Goal: Task Accomplishment & Management: Use online tool/utility

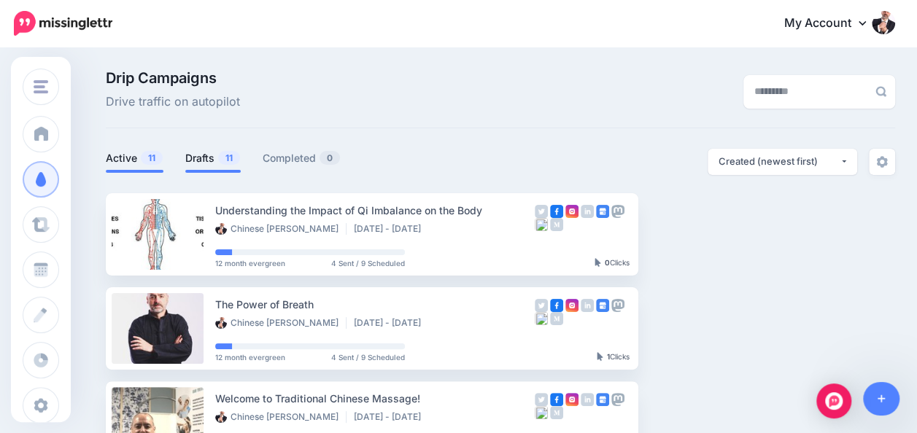
click at [206, 157] on link "Drafts 11" at bounding box center [212, 159] width 55 height 18
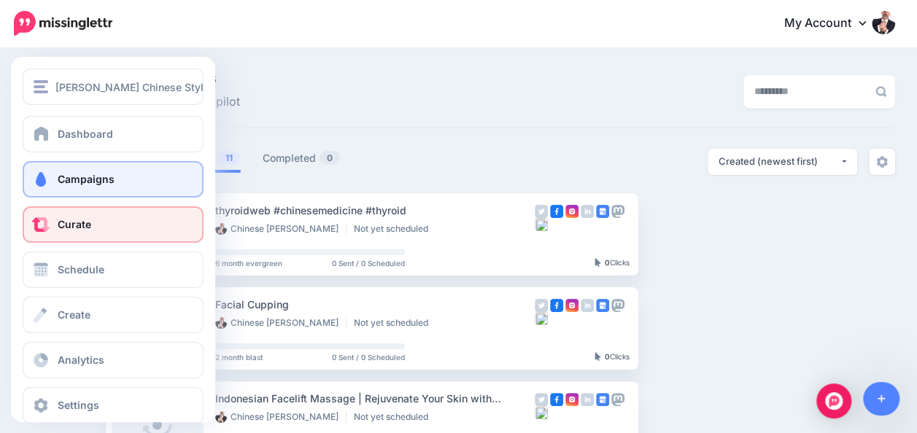
click at [140, 223] on link "Curate" at bounding box center [113, 224] width 181 height 36
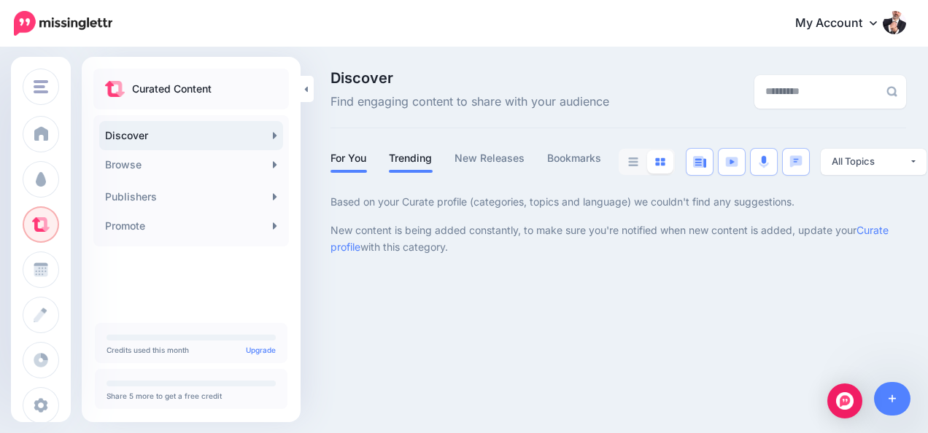
click at [422, 157] on link "Trending" at bounding box center [411, 159] width 44 height 18
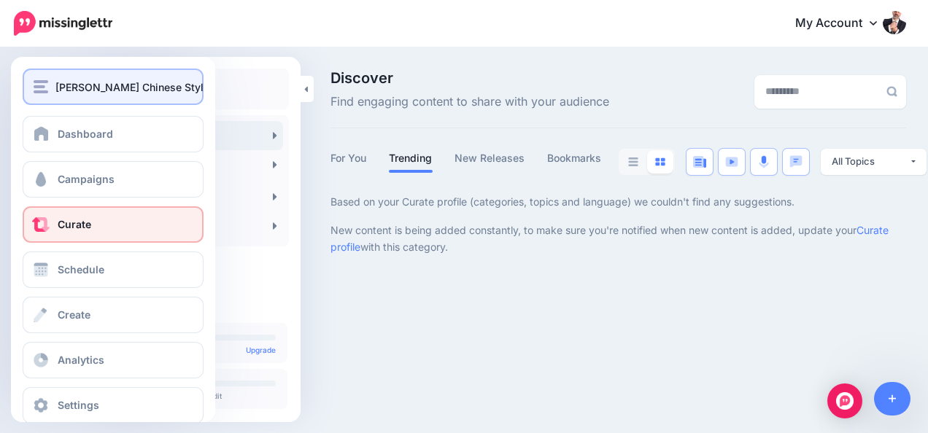
click at [103, 86] on span "[PERSON_NAME] Chinese Style Therapy" at bounding box center [153, 87] width 197 height 17
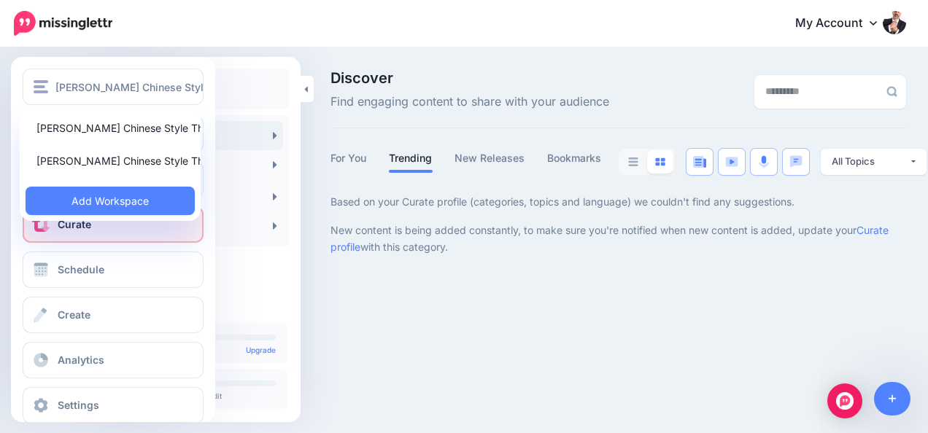
click at [133, 228] on link "Curate" at bounding box center [113, 224] width 181 height 36
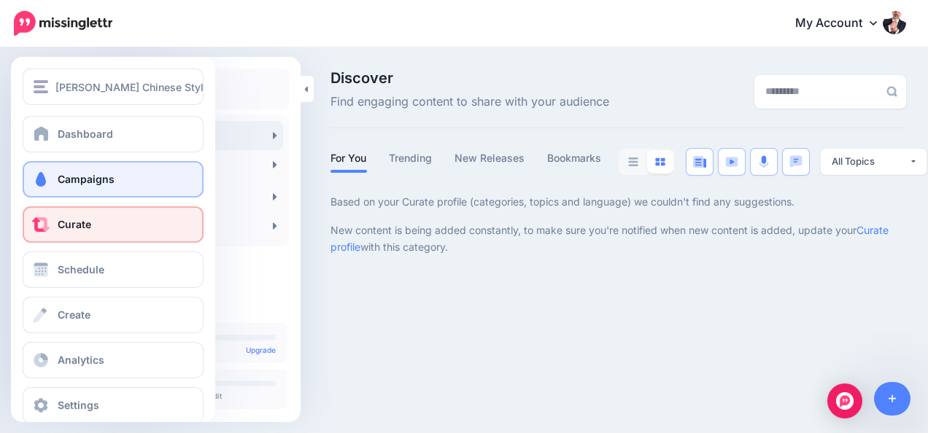
click at [84, 173] on link "Campaigns" at bounding box center [113, 179] width 181 height 36
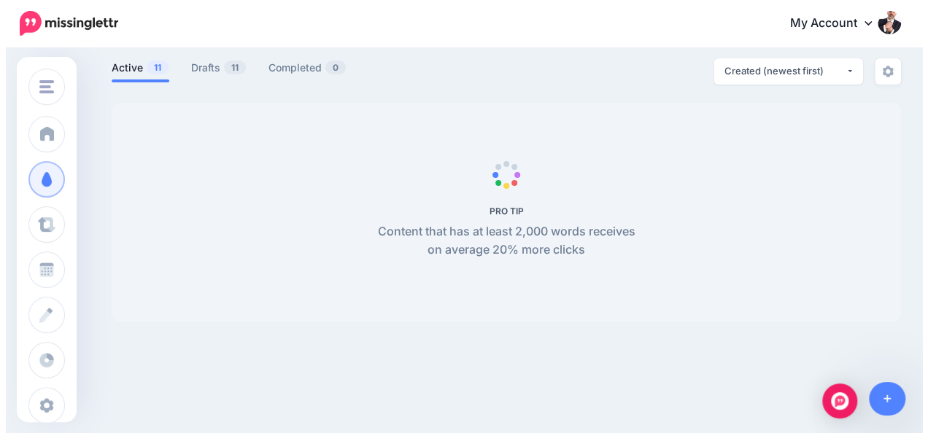
scroll to position [125, 0]
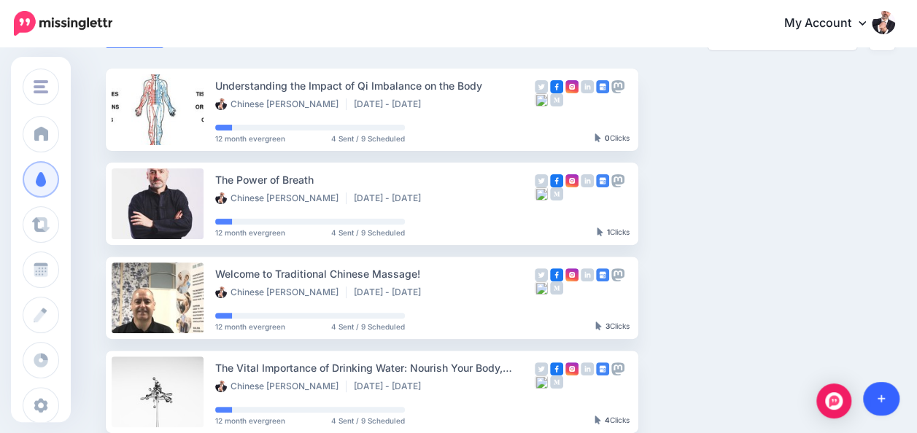
click at [889, 397] on link at bounding box center [881, 399] width 37 height 34
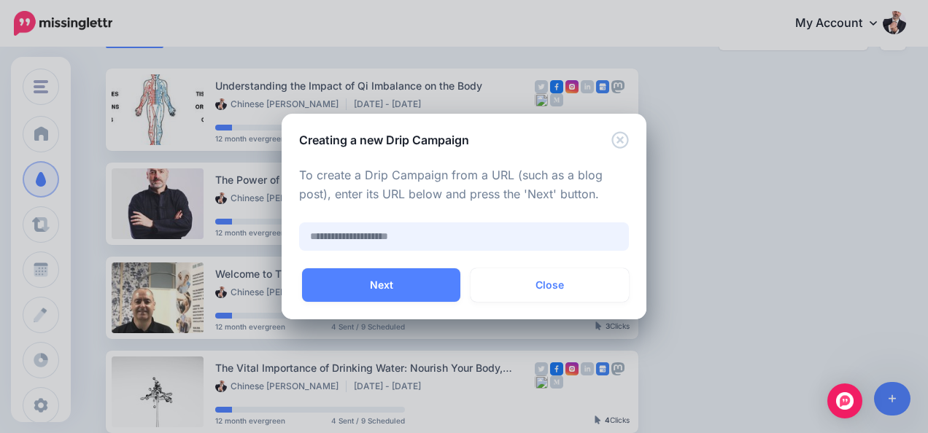
click at [407, 234] on input "text" at bounding box center [464, 237] width 330 height 28
click at [391, 231] on input "text" at bounding box center [464, 237] width 330 height 28
paste input "**********"
type input "**********"
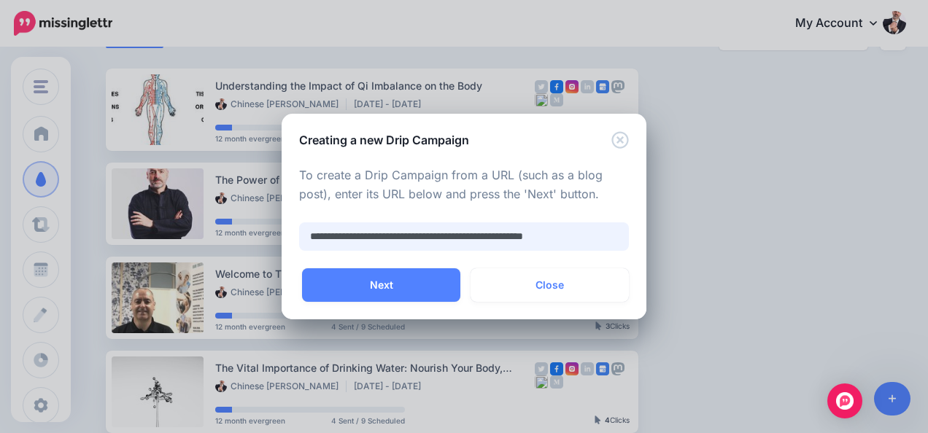
scroll to position [0, 0]
click at [540, 237] on input "**********" at bounding box center [464, 237] width 330 height 28
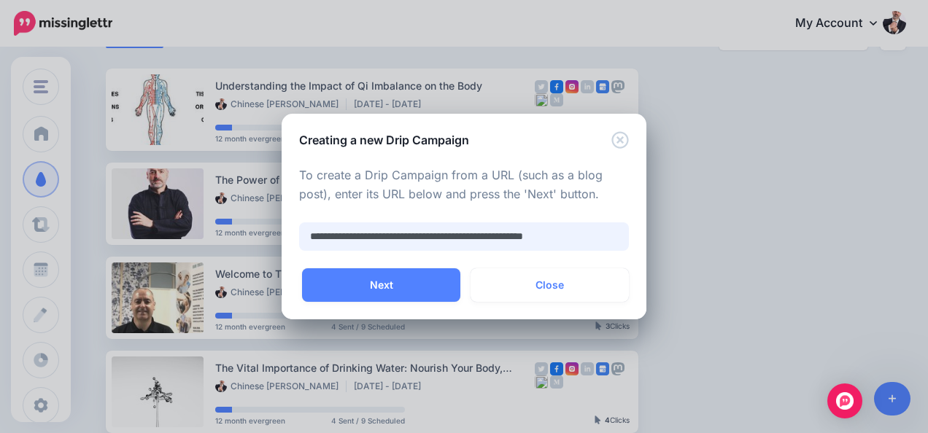
scroll to position [0, 1]
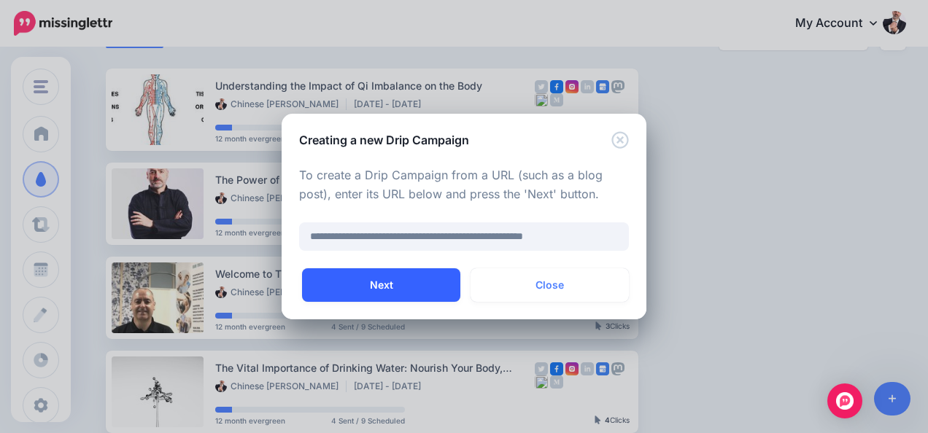
click at [378, 286] on button "Next" at bounding box center [381, 285] width 158 height 34
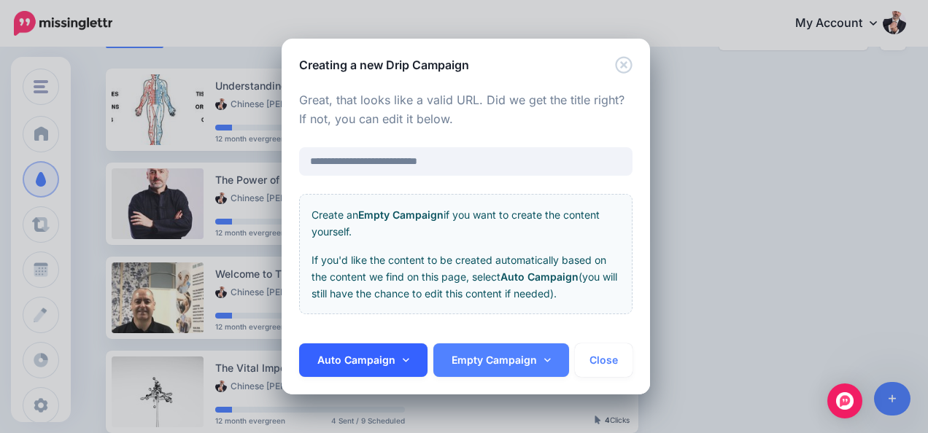
click at [392, 355] on link "Auto Campaign" at bounding box center [363, 361] width 128 height 34
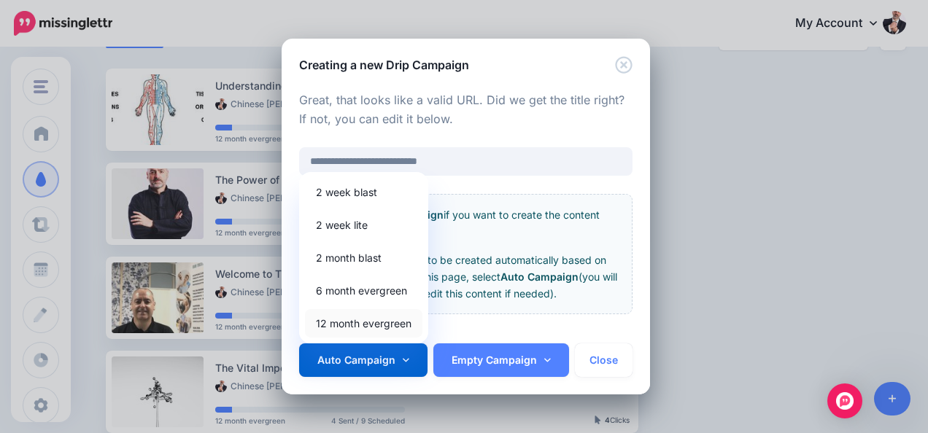
click at [371, 321] on link "12 month evergreen" at bounding box center [363, 323] width 117 height 28
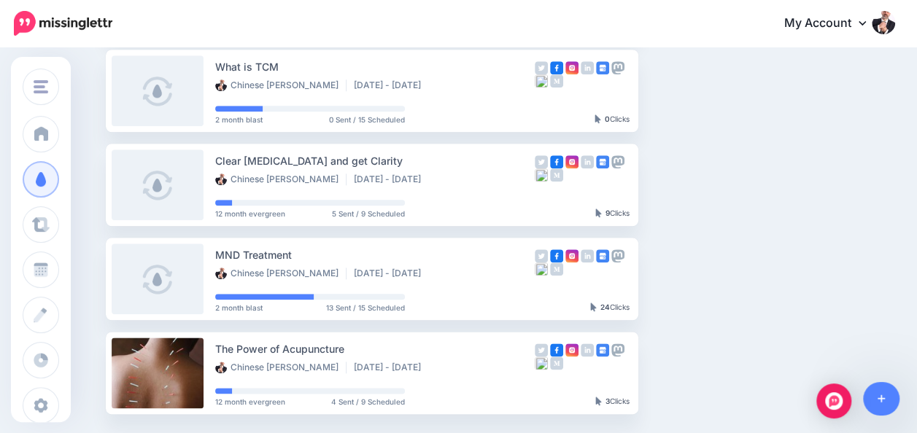
scroll to position [905, 0]
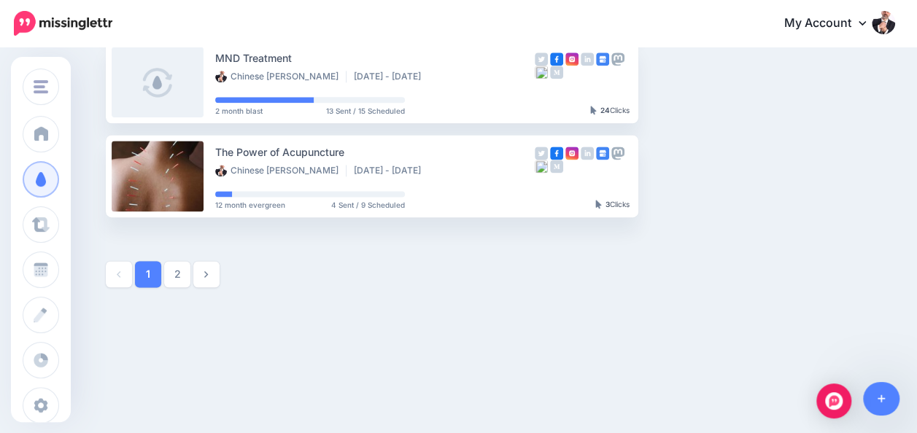
drag, startPoint x: 181, startPoint y: 273, endPoint x: 188, endPoint y: 270, distance: 7.9
click at [181, 273] on link "2" at bounding box center [177, 274] width 26 height 26
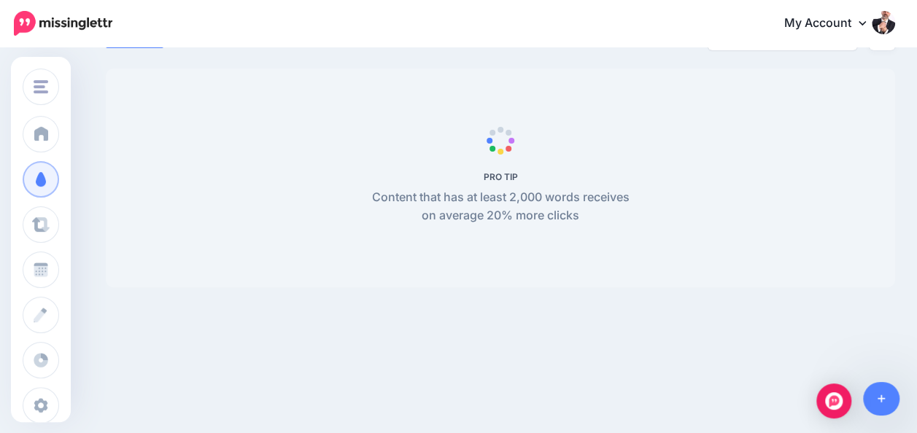
scroll to position [58, 0]
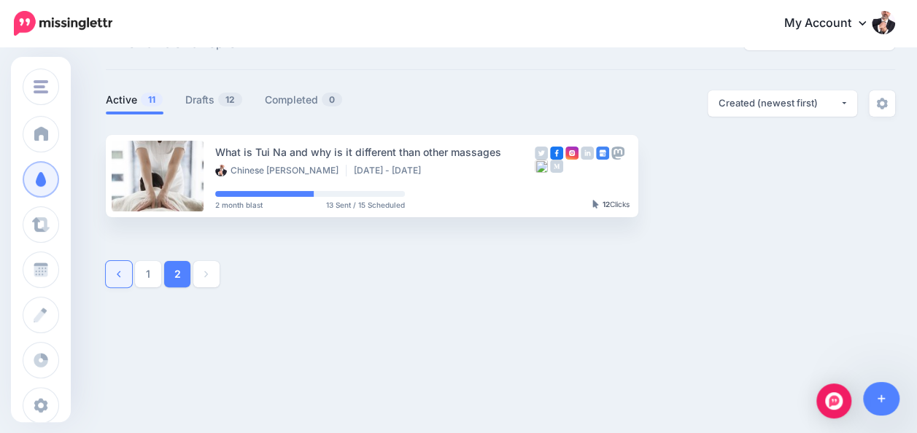
click at [124, 273] on link at bounding box center [119, 274] width 26 height 26
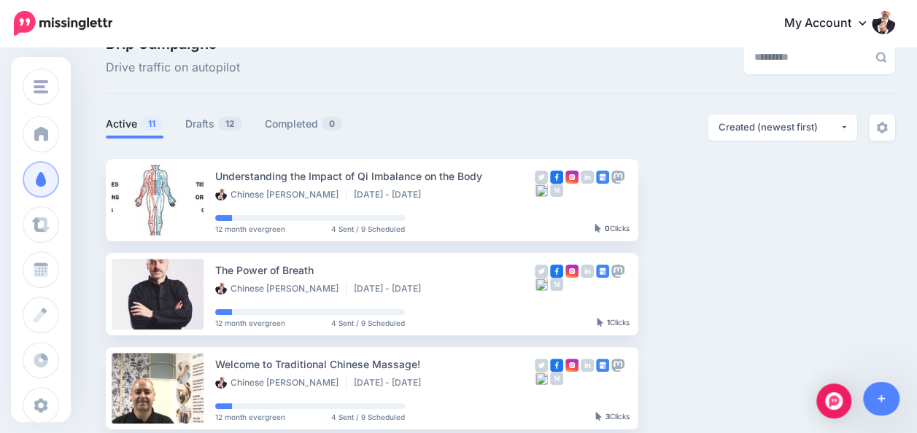
scroll to position [0, 0]
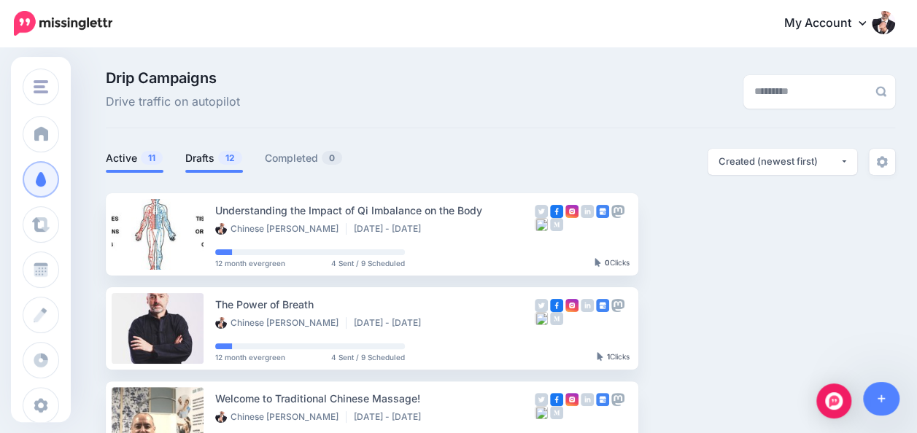
click at [209, 155] on link "Drafts 12" at bounding box center [214, 159] width 58 height 18
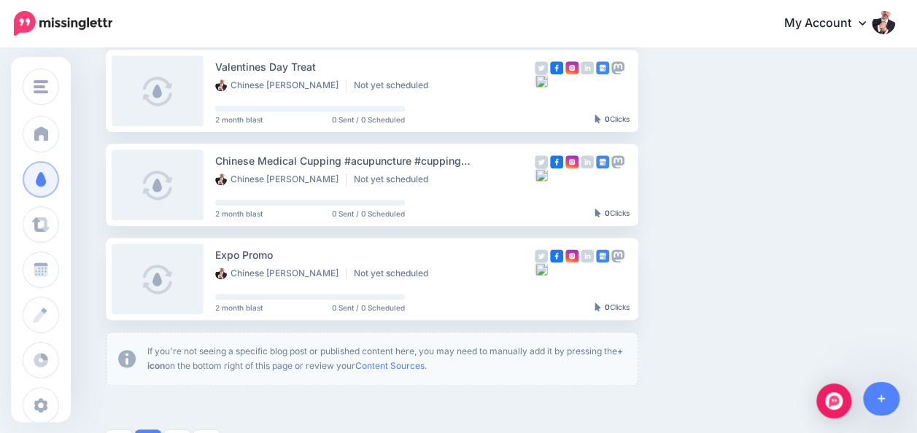
scroll to position [875, 0]
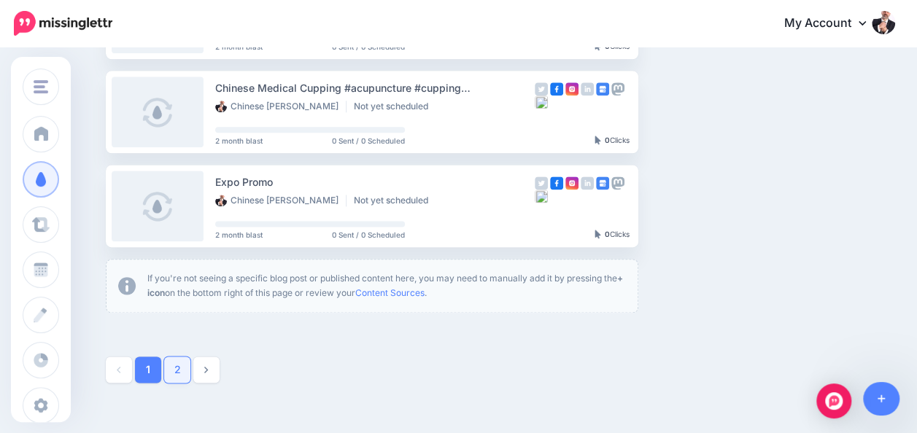
click at [174, 372] on link "2" at bounding box center [177, 370] width 26 height 26
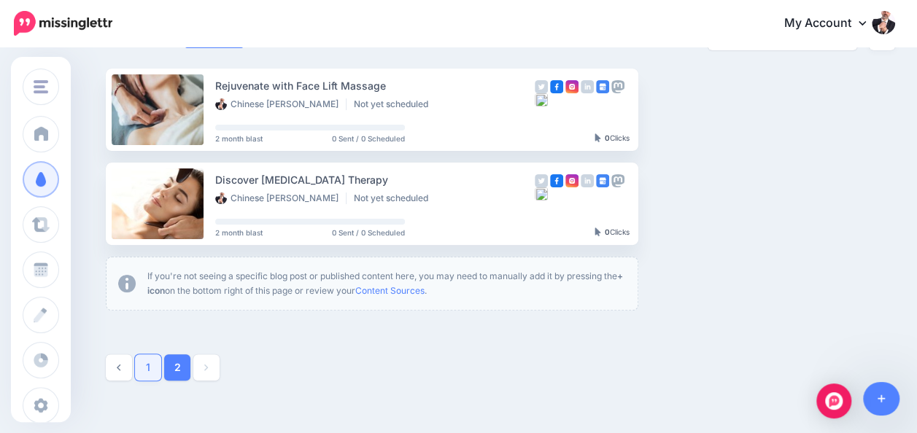
click at [147, 367] on link "1" at bounding box center [148, 368] width 26 height 26
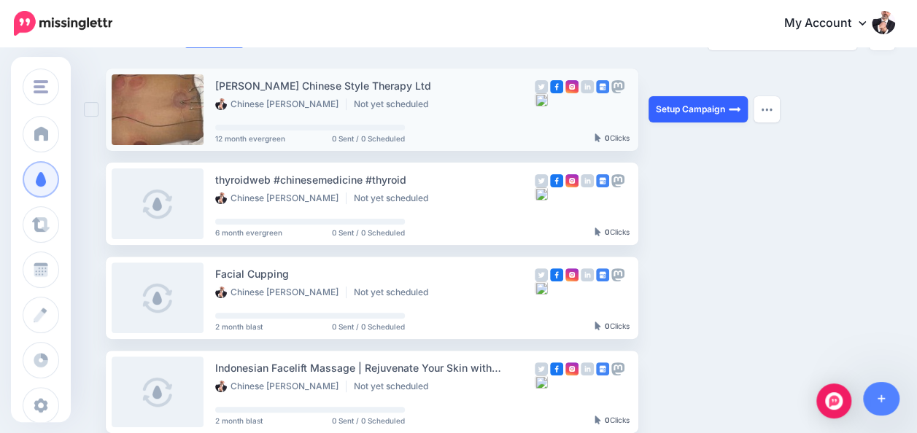
click at [713, 113] on link "Setup Campaign" at bounding box center [698, 109] width 99 height 26
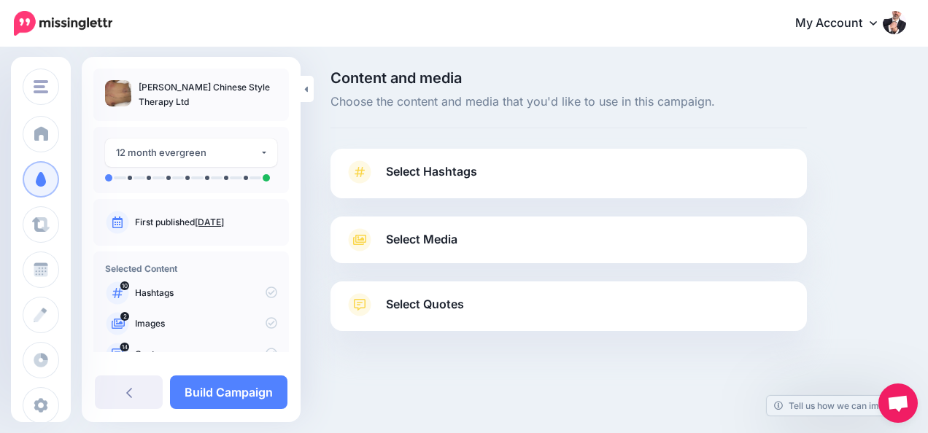
click at [449, 169] on span "Select Hashtags" at bounding box center [431, 172] width 91 height 20
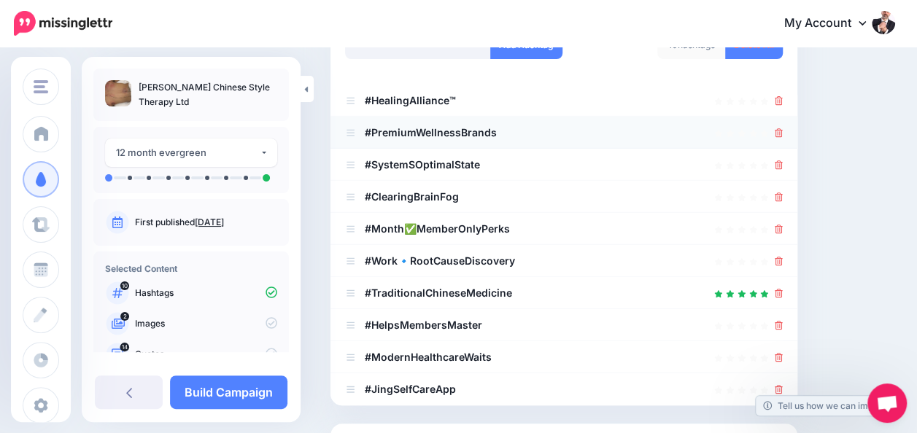
scroll to position [365, 0]
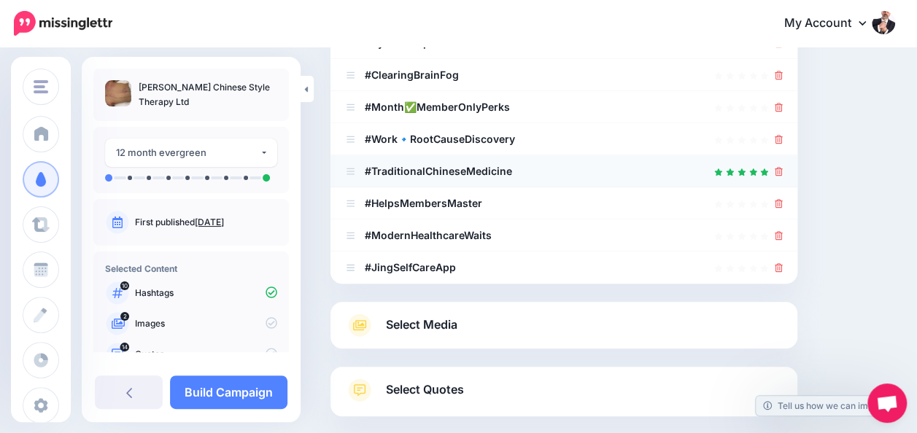
click at [355, 174] on icon at bounding box center [351, 172] width 8 height 7
click at [476, 173] on b "#TraditionalChineseMedicine" at bounding box center [438, 171] width 147 height 12
click at [783, 271] on icon at bounding box center [779, 267] width 8 height 9
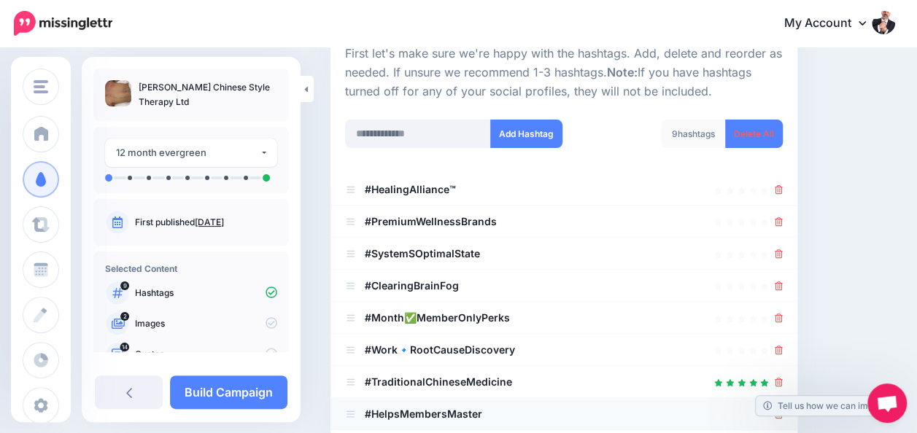
scroll to position [146, 0]
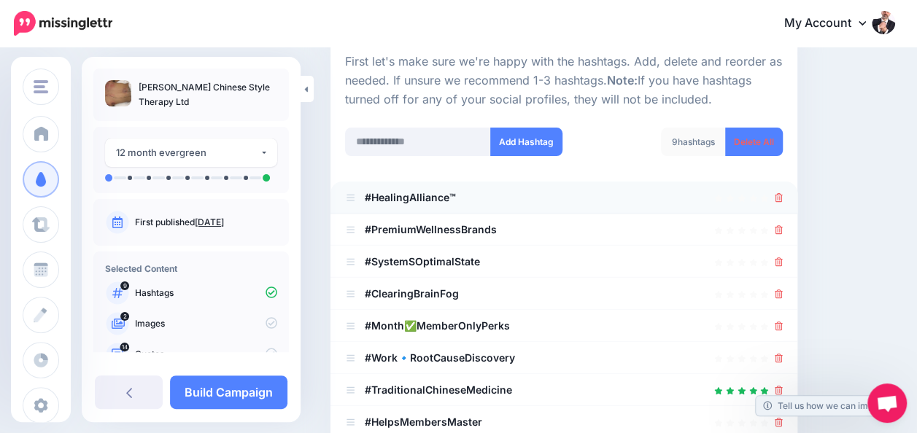
click at [723, 200] on icon at bounding box center [719, 198] width 8 height 8
click at [480, 198] on div at bounding box center [564, 198] width 438 height 18
click at [419, 142] on input "text" at bounding box center [418, 142] width 146 height 28
type input "***"
click at [531, 142] on button "Add Hashtag" at bounding box center [526, 142] width 72 height 28
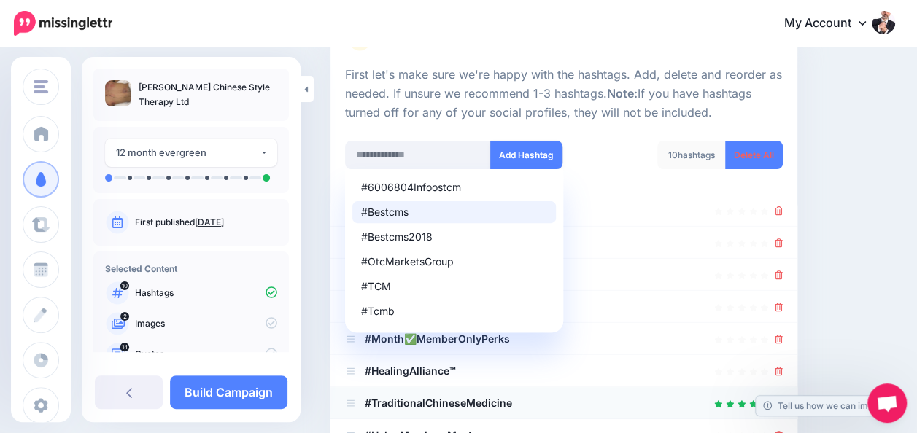
scroll to position [35, 0]
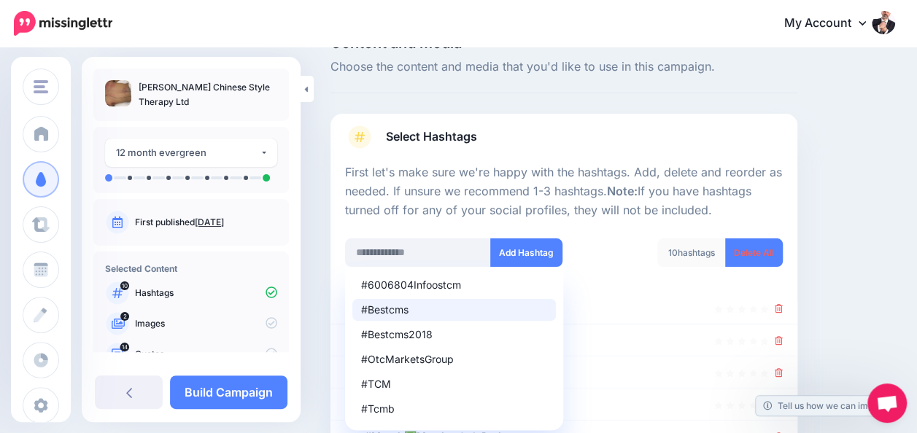
click at [627, 280] on div "10 hashtags Delete All" at bounding box center [679, 262] width 230 height 47
click at [854, 302] on div "Content and media Choose the content and media that you'd like to use in this c…" at bounding box center [613, 427] width 587 height 783
click at [638, 306] on div at bounding box center [564, 309] width 438 height 18
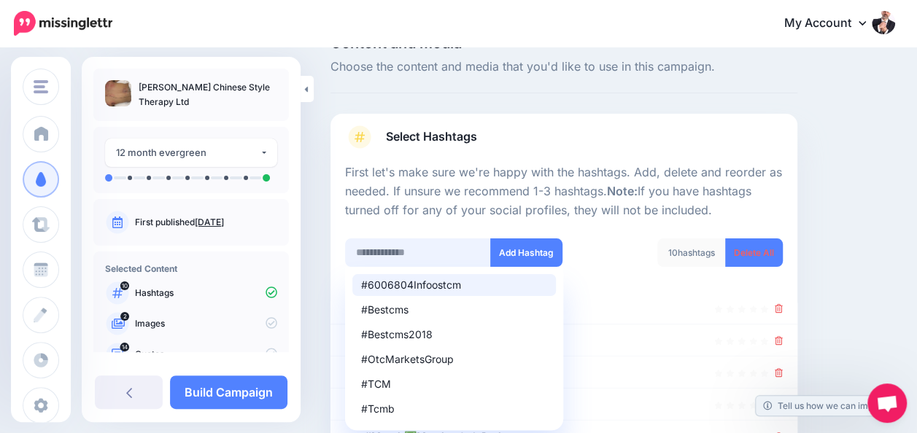
click at [414, 255] on input "text" at bounding box center [418, 253] width 146 height 28
click at [416, 247] on input "text" at bounding box center [418, 253] width 146 height 28
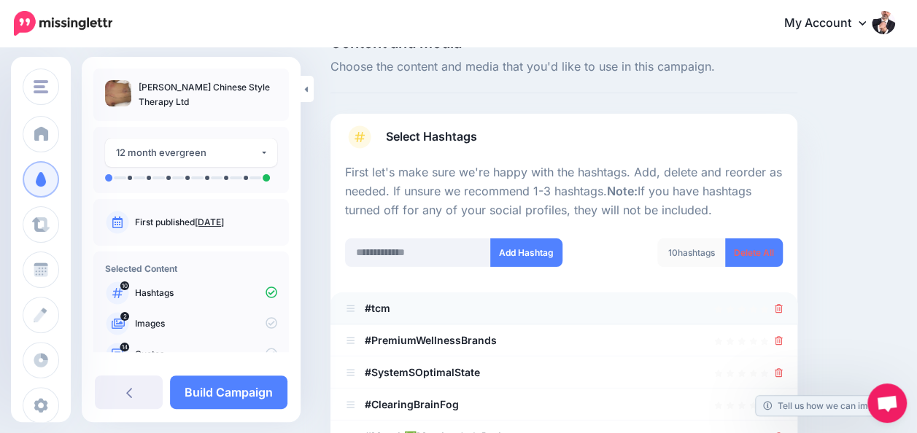
click at [783, 309] on icon at bounding box center [779, 308] width 8 height 9
click at [438, 254] on input "text" at bounding box center [418, 253] width 146 height 28
click at [438, 252] on input "text" at bounding box center [418, 253] width 146 height 28
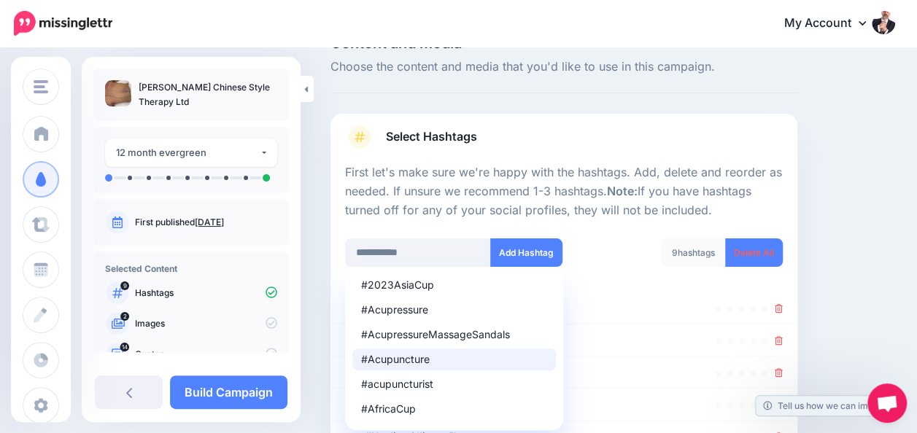
click at [406, 359] on div "#Acupuncture" at bounding box center [454, 360] width 186 height 10
type input "**********"
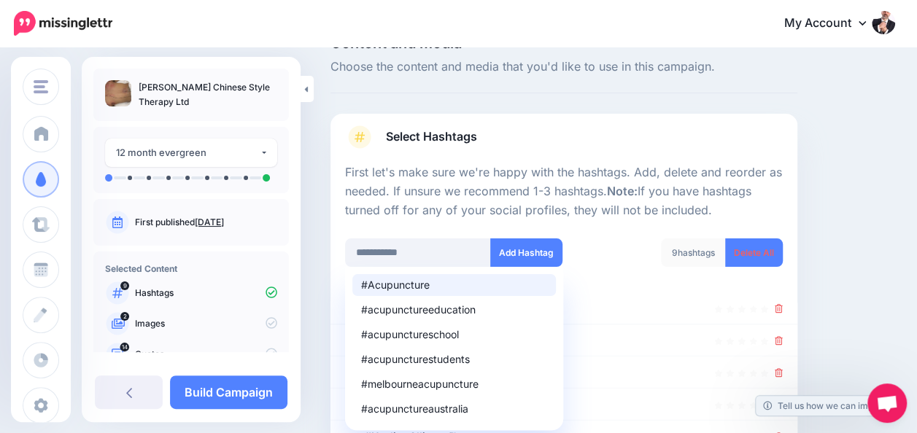
click at [427, 284] on div "#Acupuncture" at bounding box center [454, 285] width 186 height 10
click at [721, 282] on div "9 hashtags Delete All" at bounding box center [679, 262] width 230 height 47
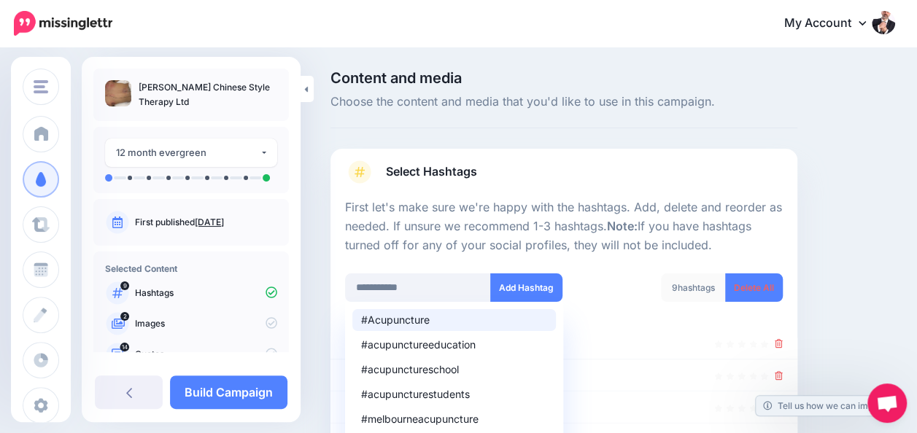
scroll to position [219, 0]
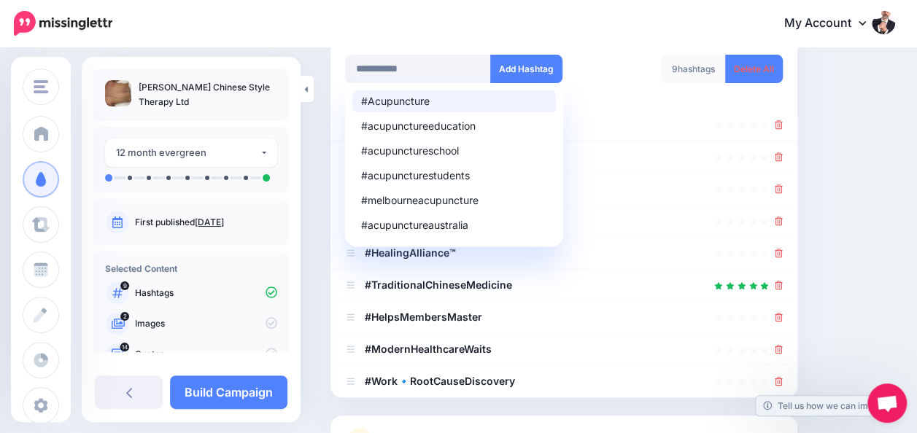
click at [594, 95] on div "9 hashtags Delete All" at bounding box center [679, 78] width 230 height 47
click at [404, 69] on input "**********" at bounding box center [418, 69] width 146 height 28
click at [533, 66] on button "Add Hashtag" at bounding box center [526, 69] width 72 height 28
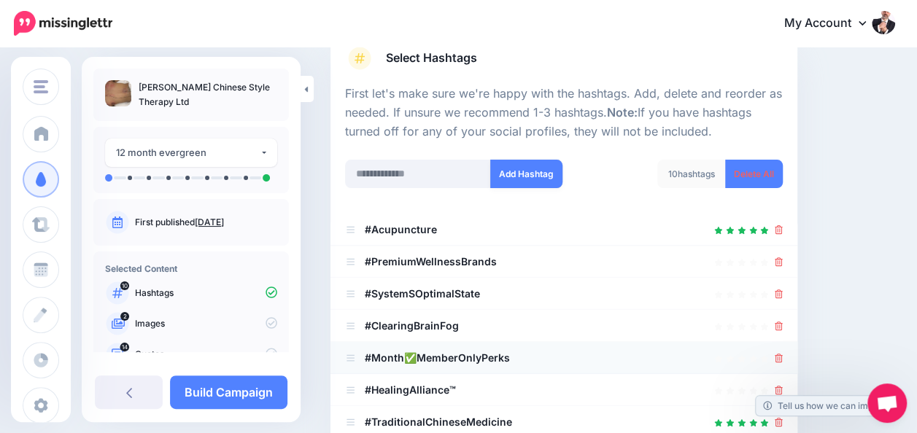
scroll to position [108, 0]
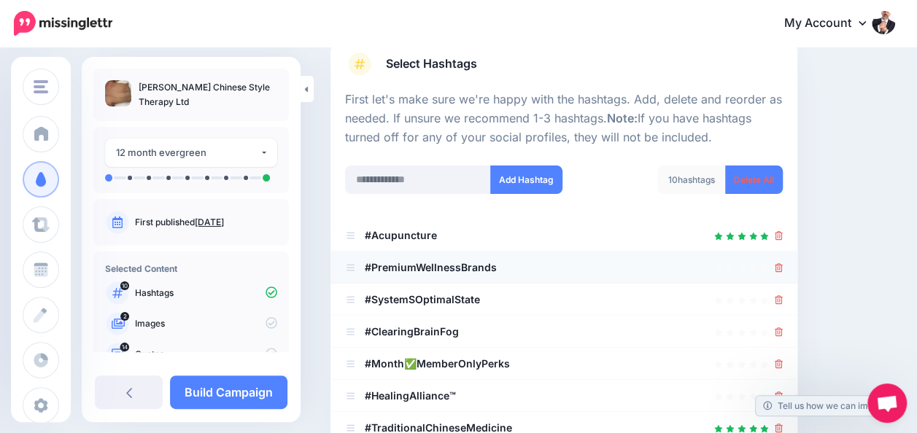
click at [783, 269] on icon at bounding box center [779, 267] width 8 height 9
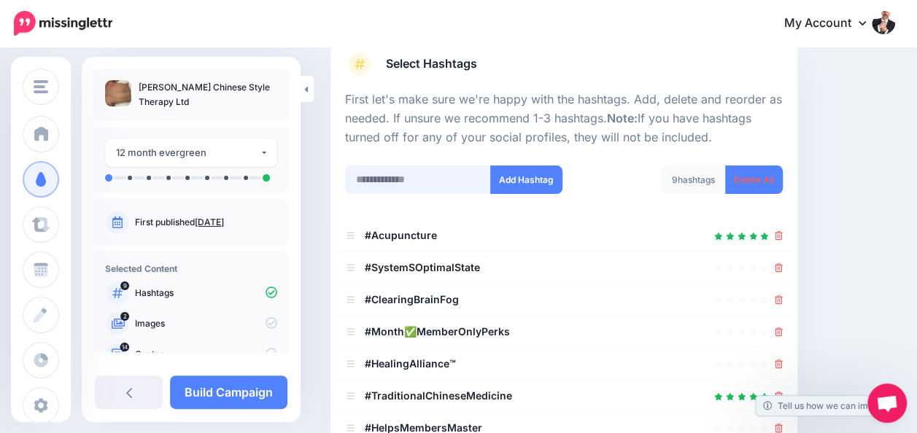
click at [446, 180] on input "text" at bounding box center [418, 180] width 146 height 28
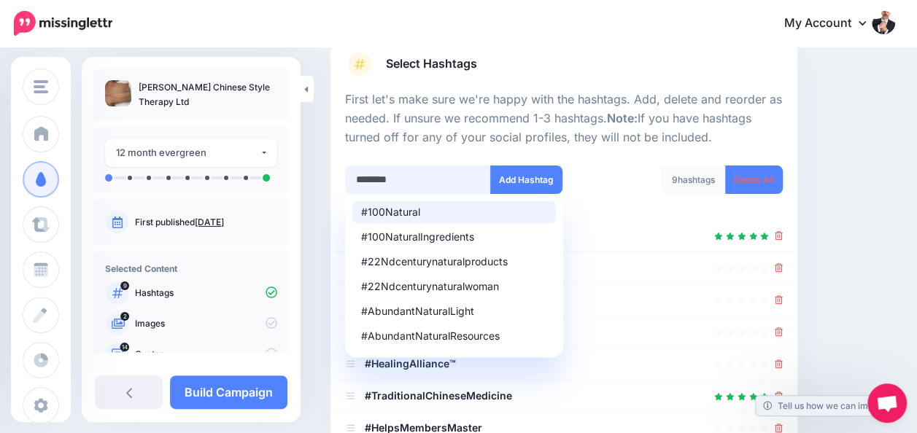
click at [397, 178] on input "*******" at bounding box center [418, 180] width 146 height 28
type input "*"
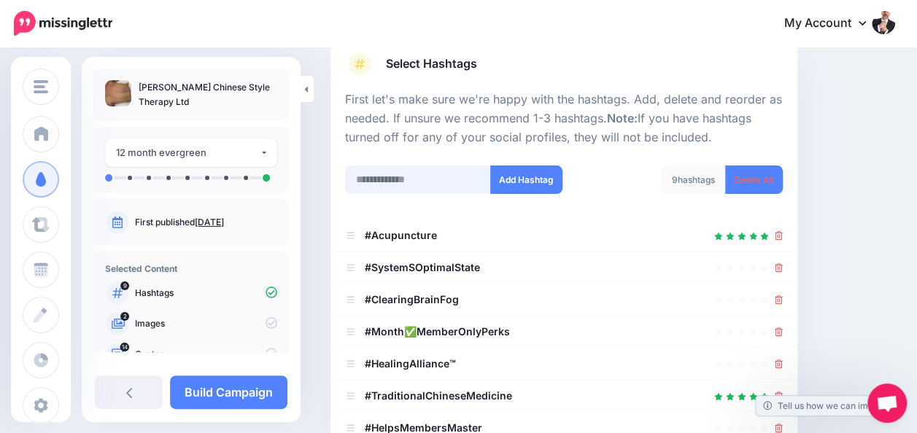
click at [426, 178] on input "text" at bounding box center [418, 180] width 146 height 28
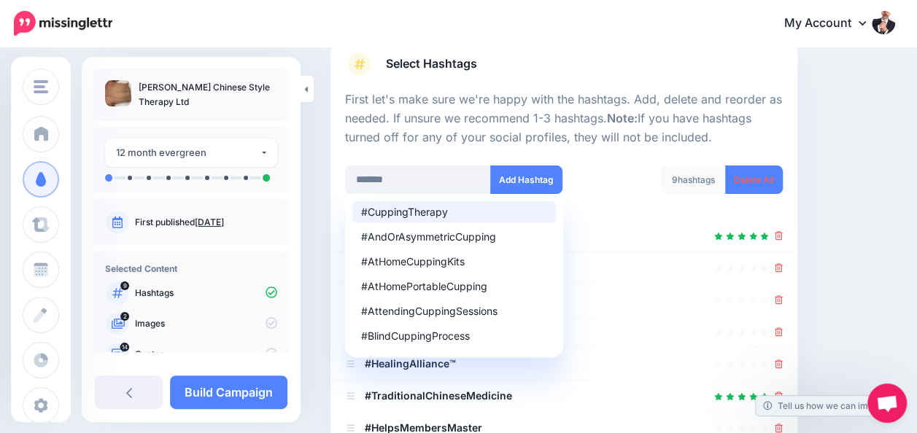
click at [423, 209] on div "#CuppingTherapy" at bounding box center [454, 212] width 186 height 10
type input "**********"
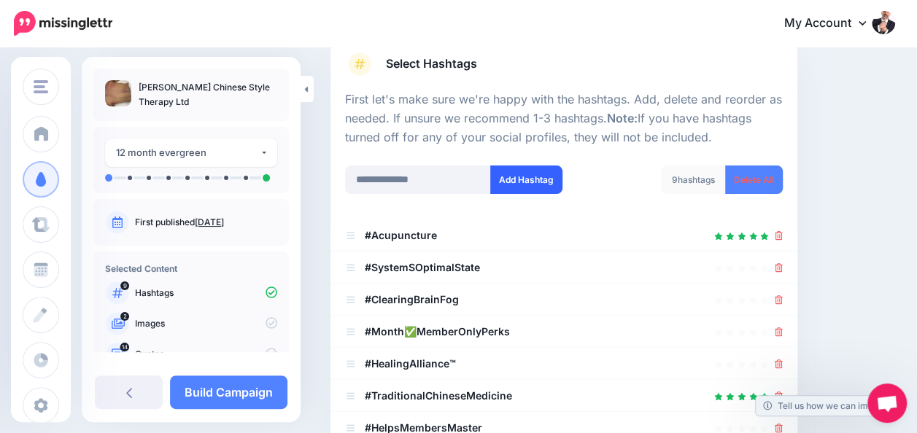
click at [546, 181] on button "Add Hashtag" at bounding box center [526, 180] width 72 height 28
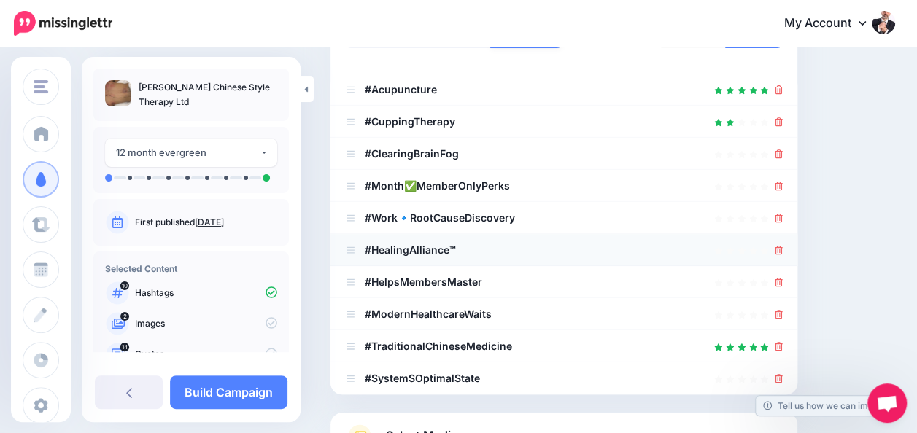
scroll to position [181, 0]
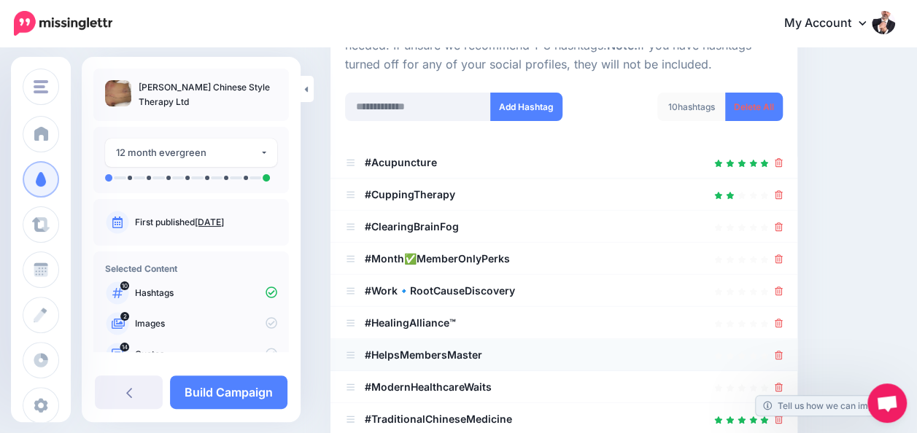
click at [783, 355] on icon at bounding box center [779, 355] width 8 height 9
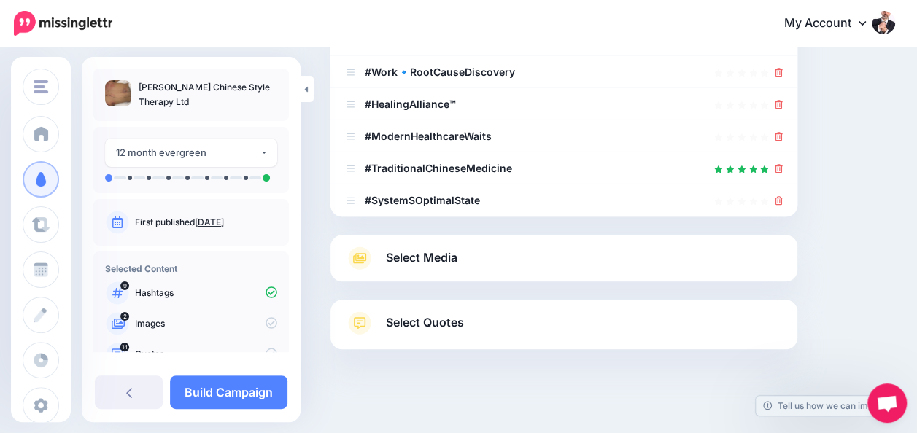
click at [469, 252] on link "Select Media" at bounding box center [564, 258] width 438 height 23
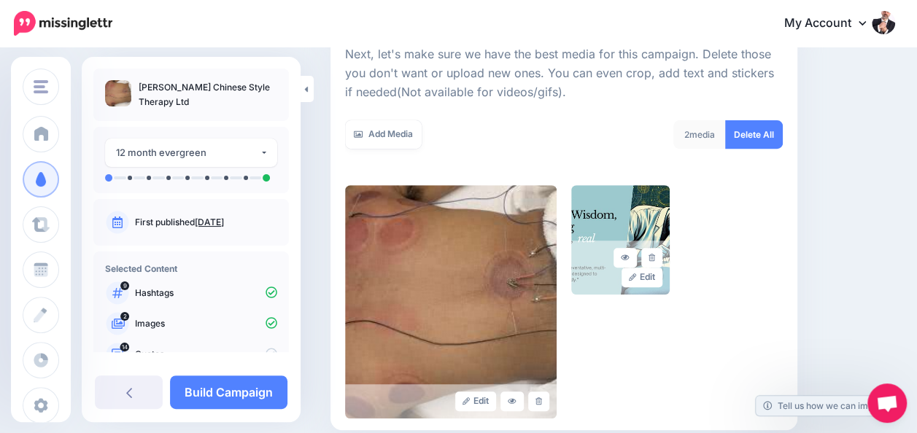
scroll to position [212, 0]
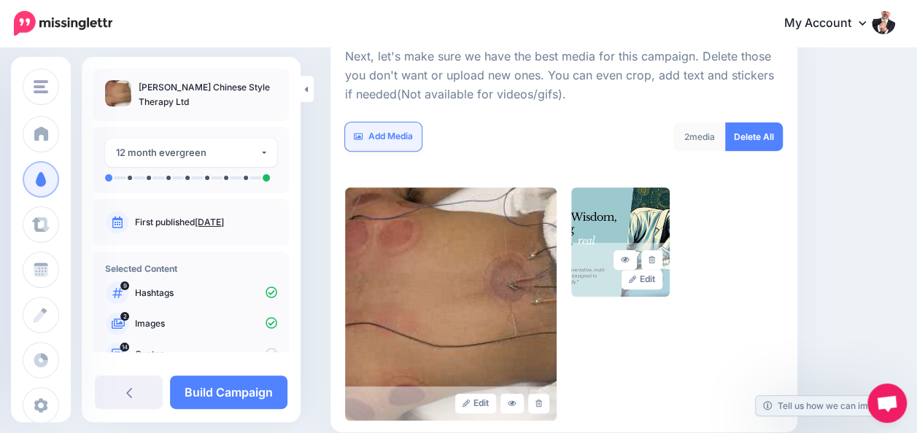
click at [401, 134] on link "Add Media" at bounding box center [383, 137] width 77 height 28
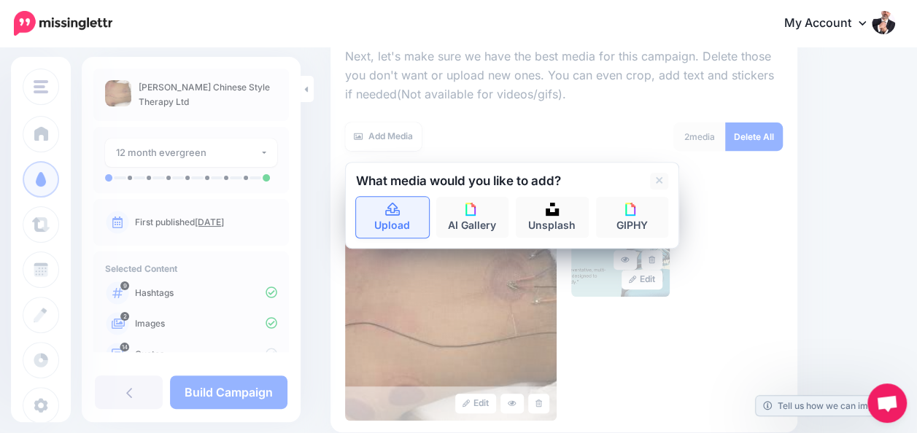
click at [405, 215] on link "Upload" at bounding box center [392, 217] width 73 height 41
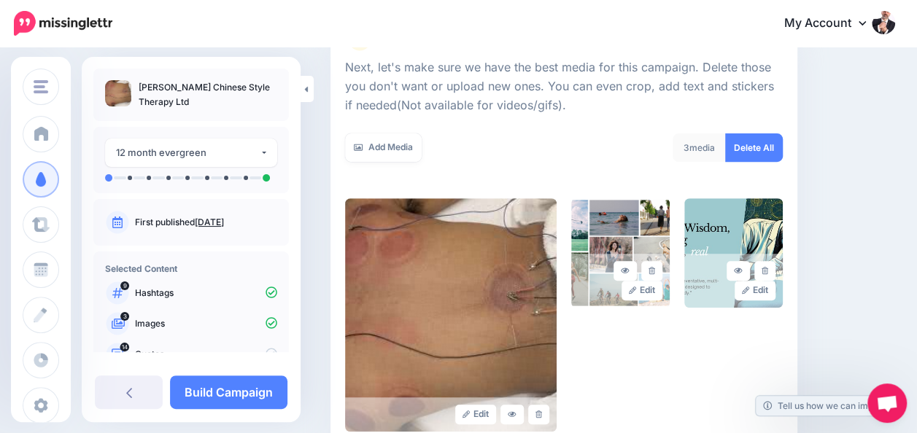
scroll to position [154, 0]
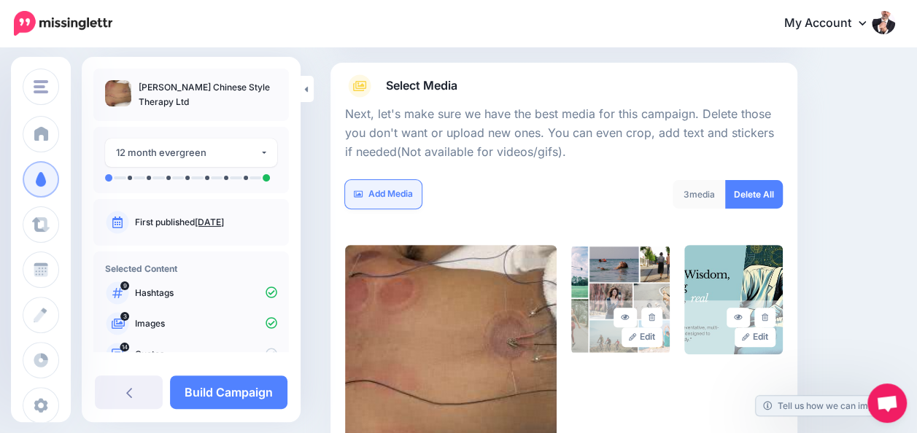
click at [382, 188] on link "Add Media" at bounding box center [383, 194] width 77 height 28
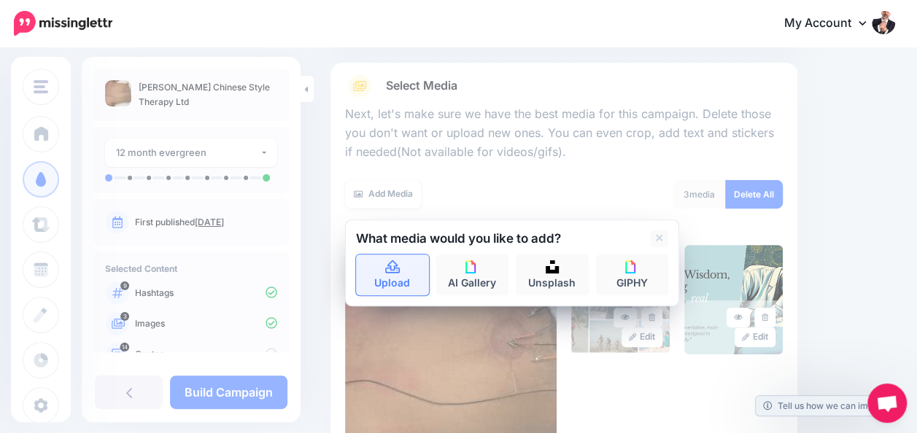
click at [397, 261] on icon at bounding box center [392, 267] width 17 height 13
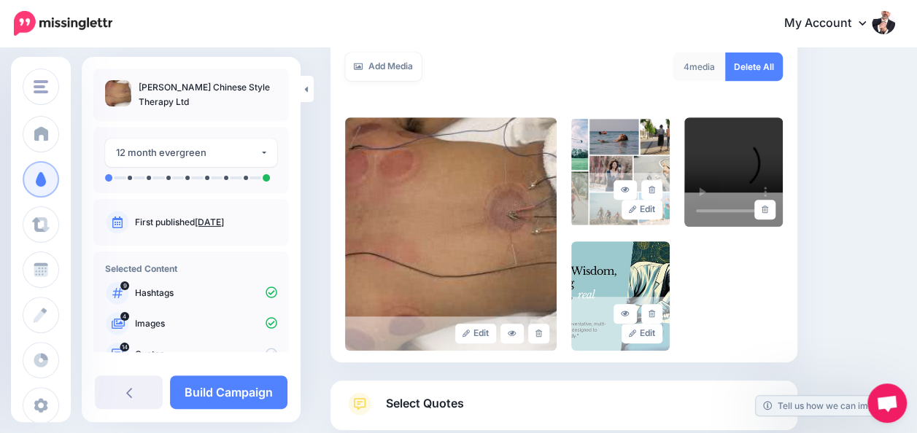
scroll to position [300, 0]
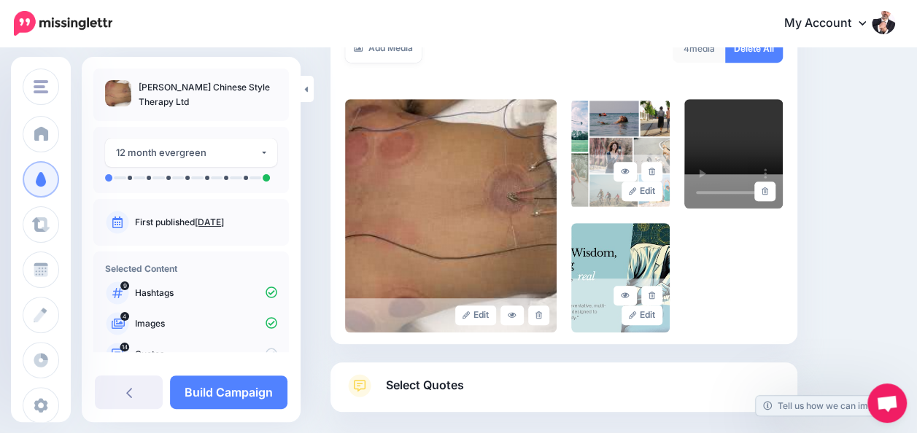
click at [747, 254] on div "Edit Edit" at bounding box center [564, 215] width 438 height 233
click at [519, 270] on img at bounding box center [451, 215] width 212 height 233
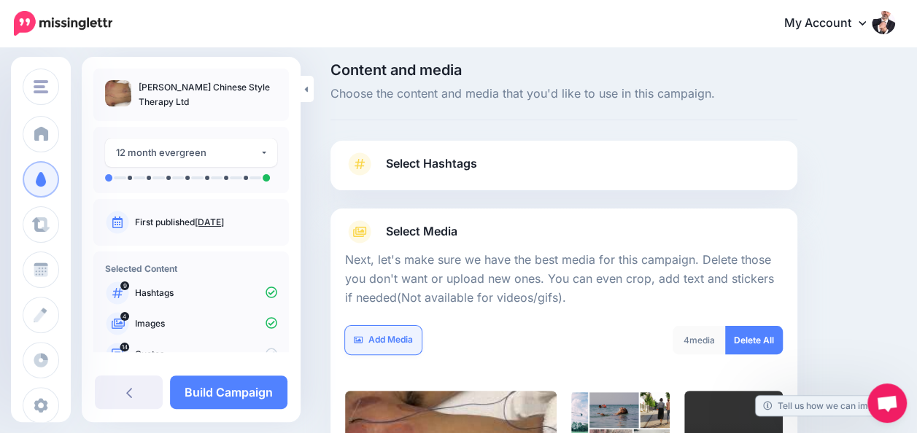
click at [375, 341] on link "Add Media" at bounding box center [383, 340] width 77 height 28
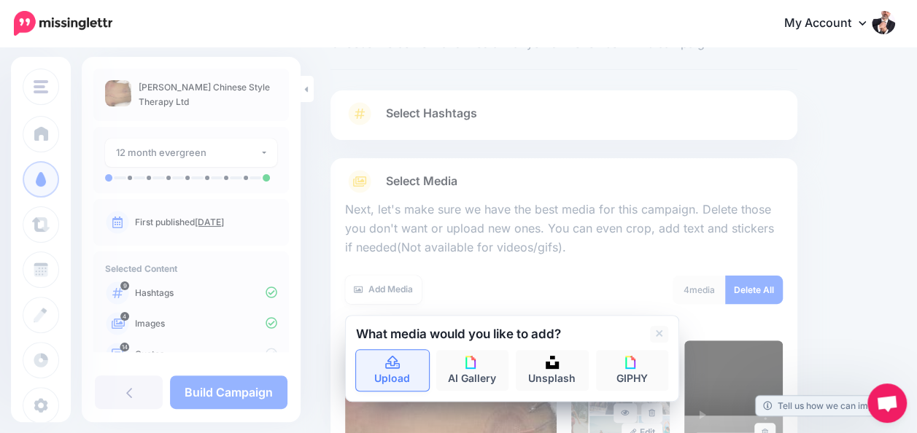
scroll to position [81, 0]
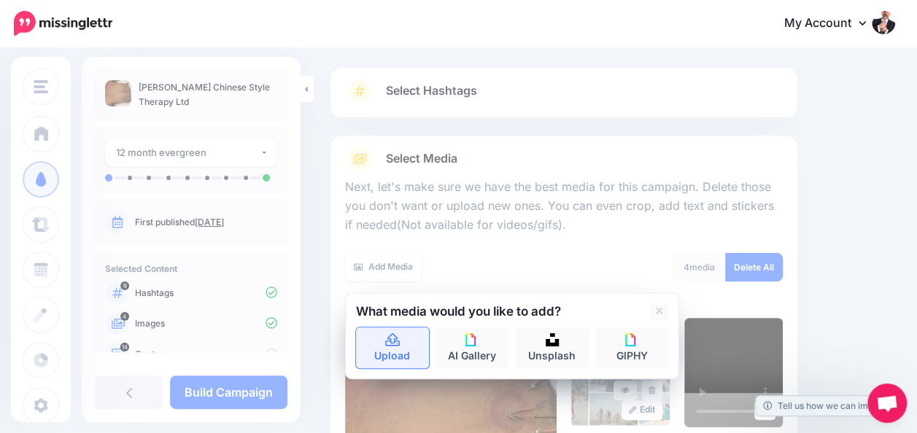
click at [401, 352] on link "Upload" at bounding box center [392, 348] width 73 height 41
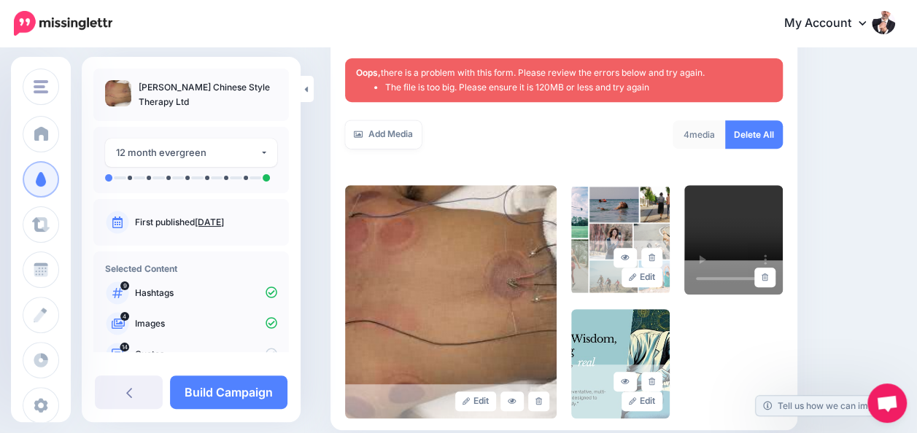
scroll to position [279, 0]
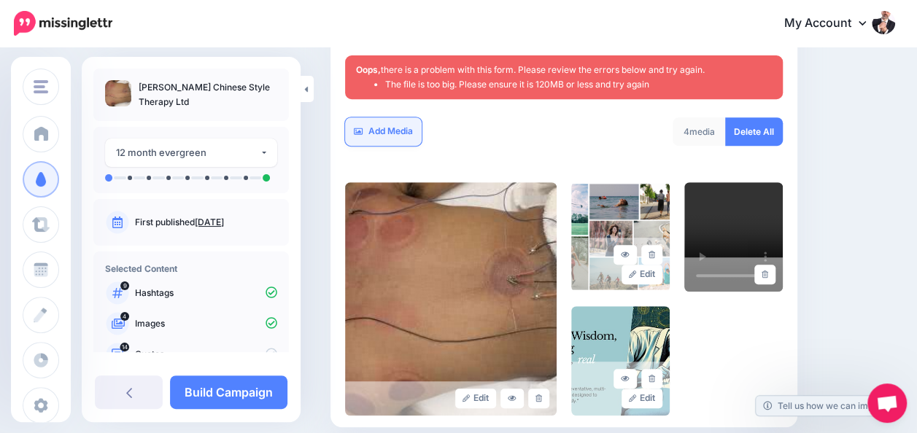
click at [404, 133] on link "Add Media" at bounding box center [383, 131] width 77 height 28
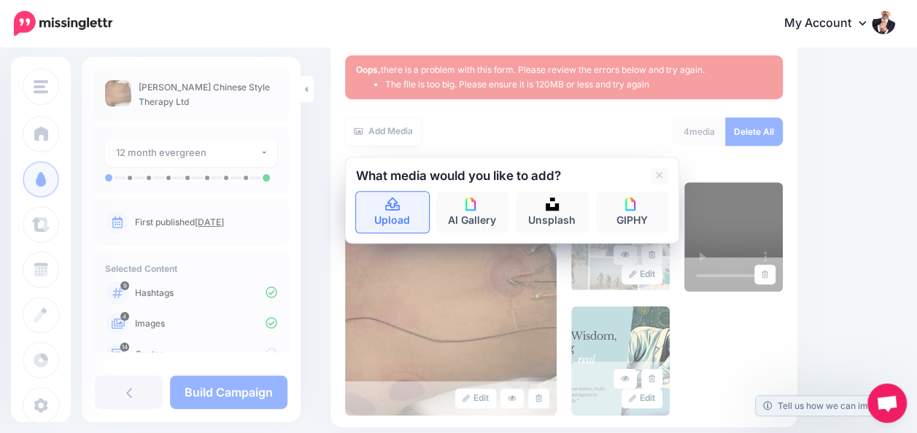
click at [411, 201] on link "Upload" at bounding box center [392, 212] width 73 height 41
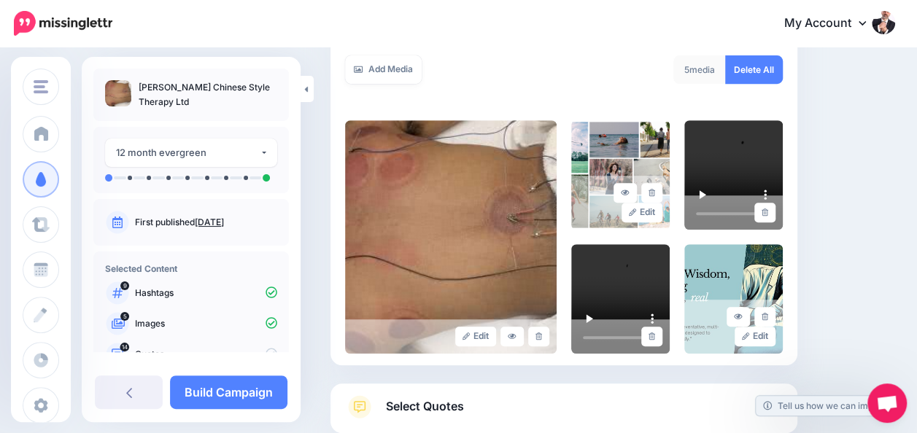
scroll to position [373, 0]
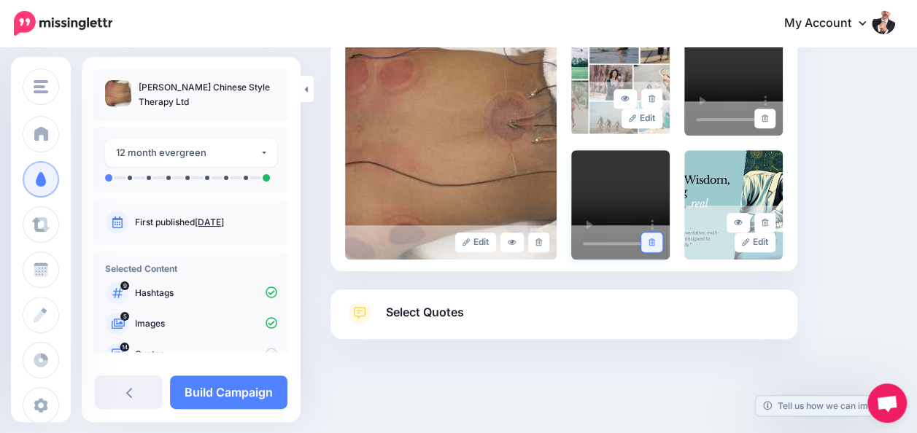
click at [655, 242] on icon at bounding box center [652, 243] width 7 height 8
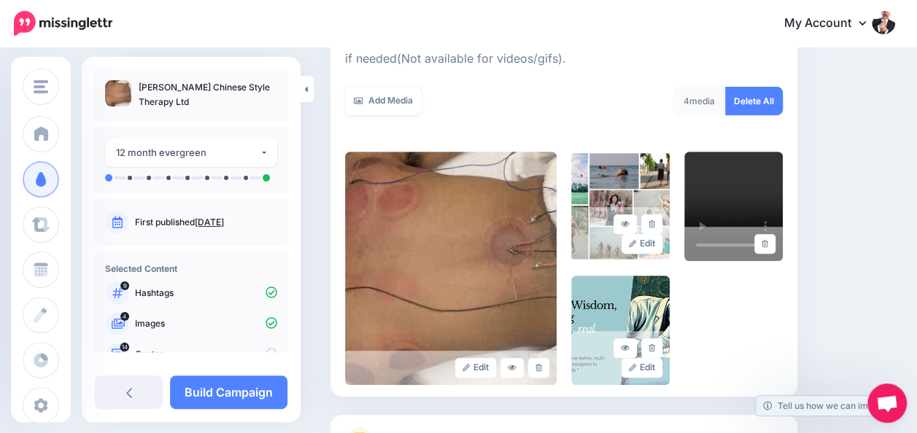
scroll to position [154, 0]
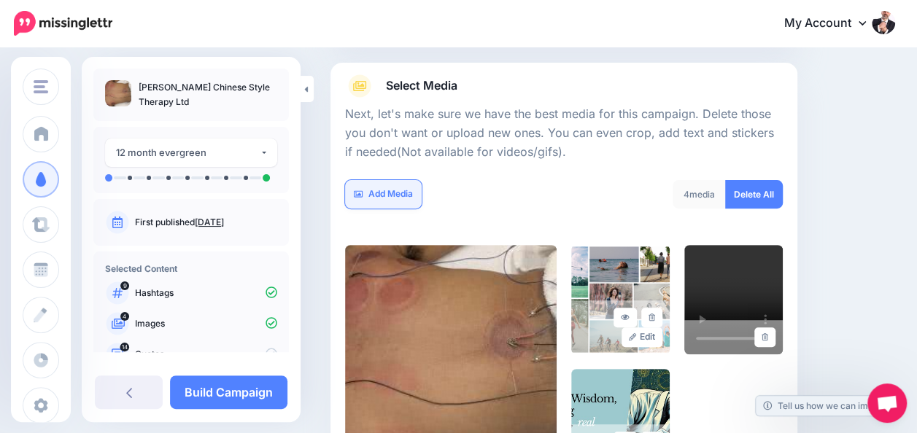
click at [382, 190] on link "Add Media" at bounding box center [383, 194] width 77 height 28
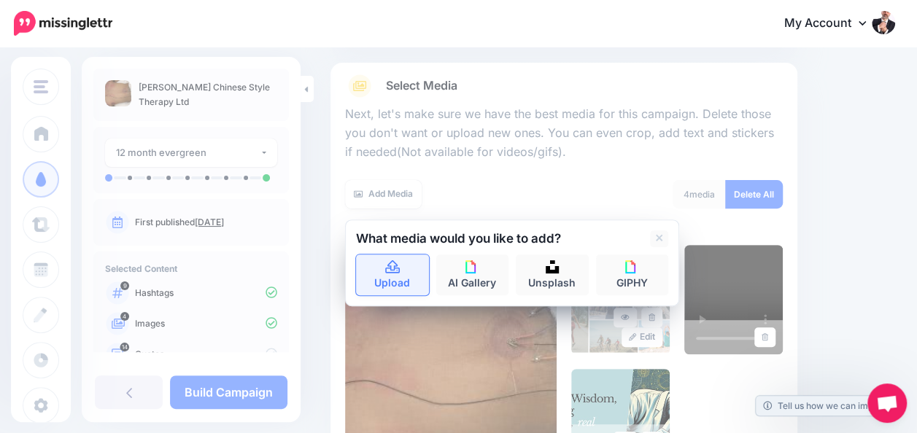
click at [395, 268] on icon at bounding box center [392, 267] width 17 height 13
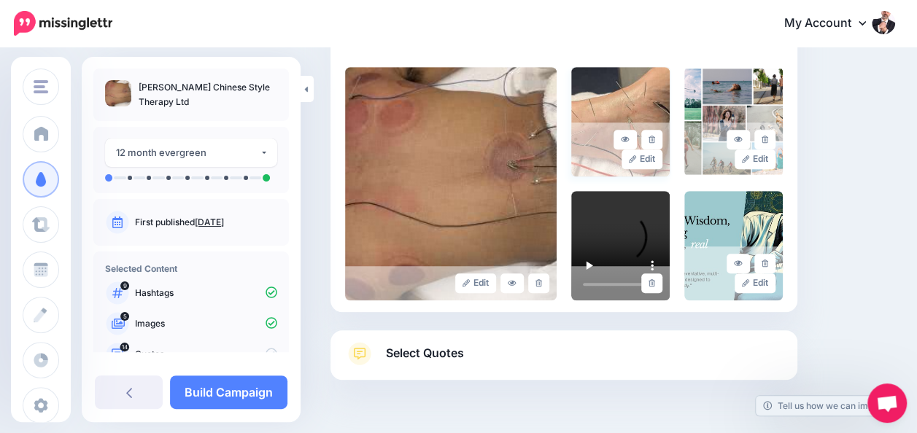
scroll to position [300, 0]
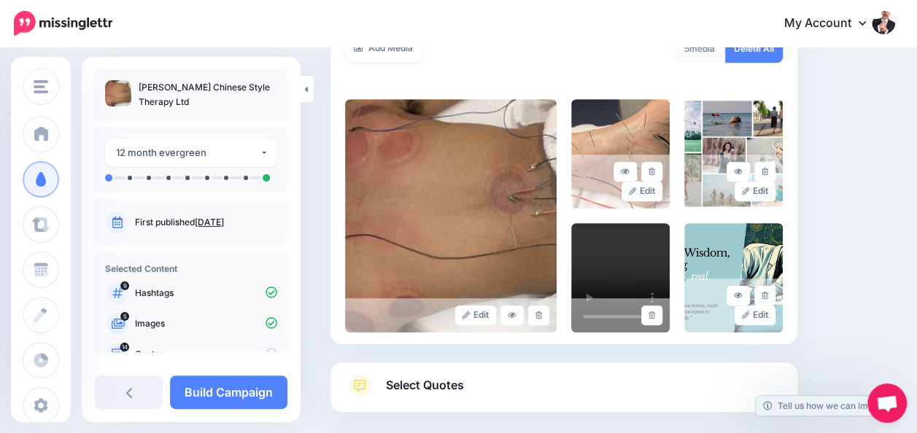
click at [501, 394] on link "Select Quotes" at bounding box center [564, 393] width 438 height 38
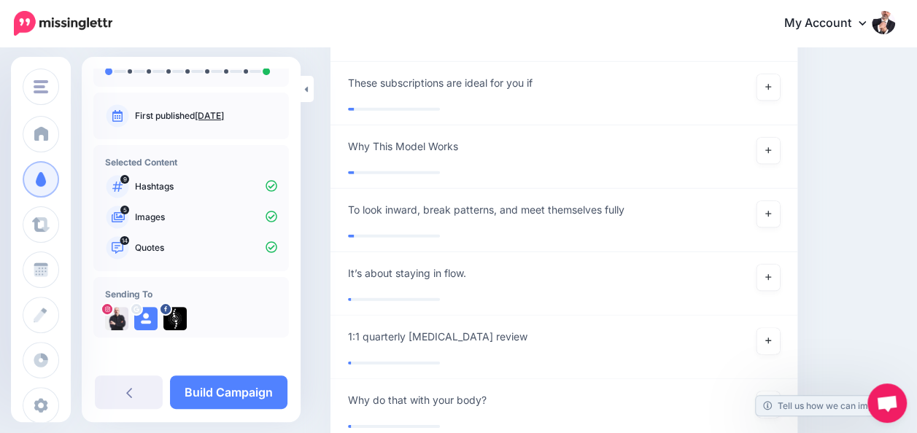
scroll to position [8113, 0]
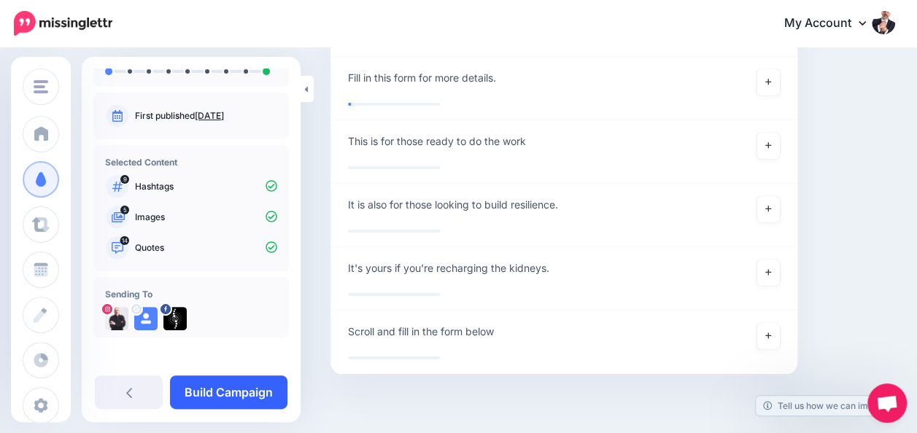
click at [217, 391] on link "Build Campaign" at bounding box center [228, 393] width 117 height 34
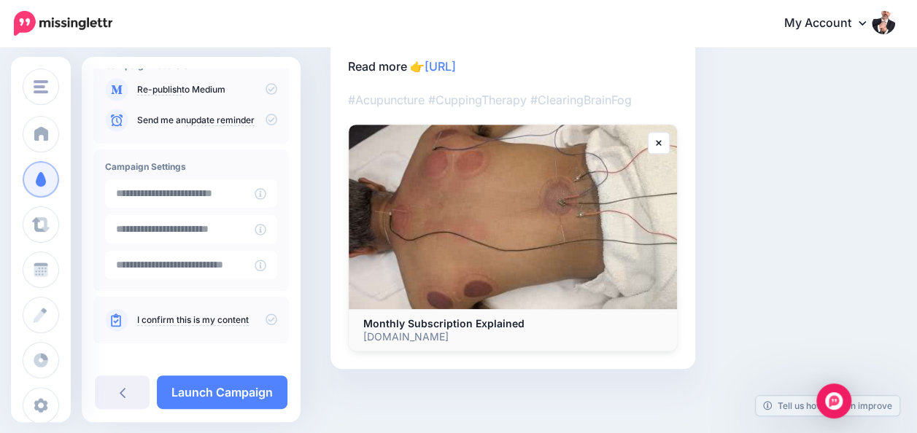
scroll to position [187, 0]
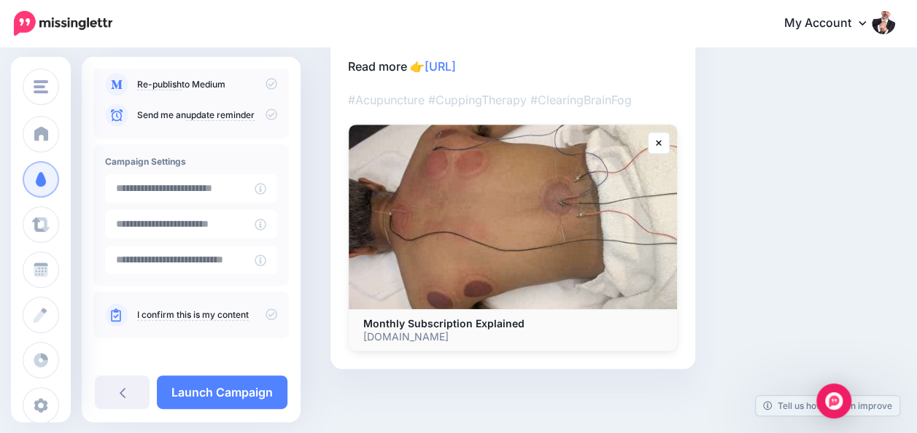
click at [145, 313] on link "I confirm this is my content" at bounding box center [193, 315] width 112 height 12
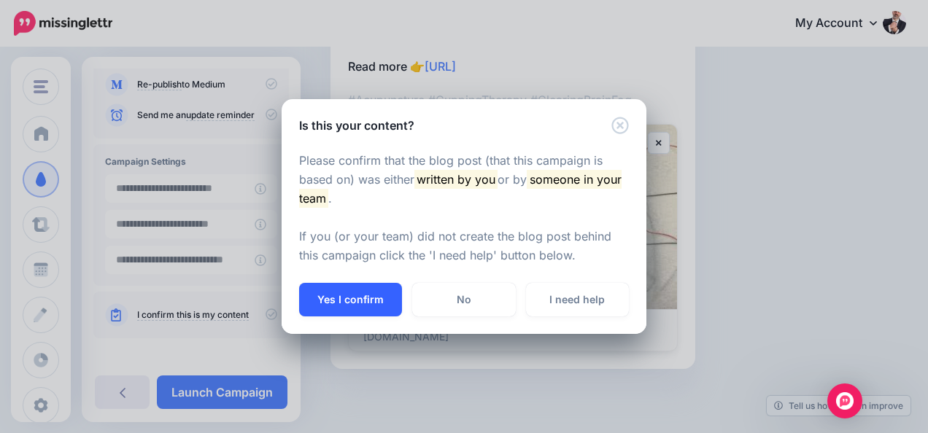
click at [354, 299] on button "Yes I confirm" at bounding box center [350, 300] width 103 height 34
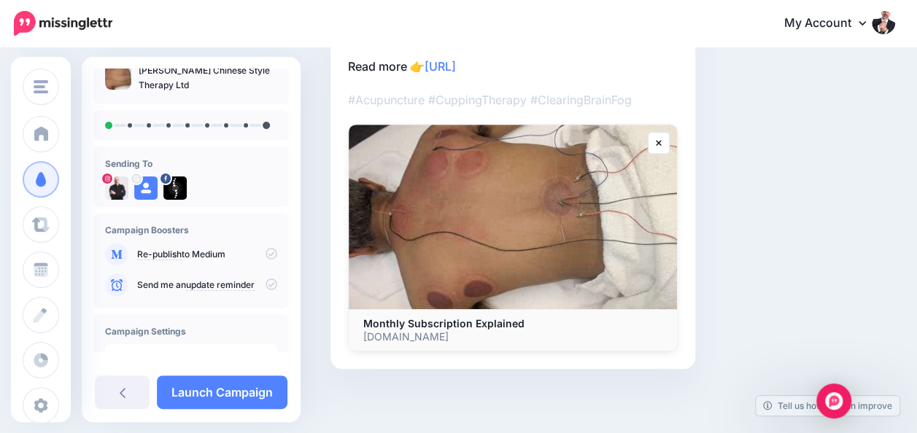
scroll to position [0, 0]
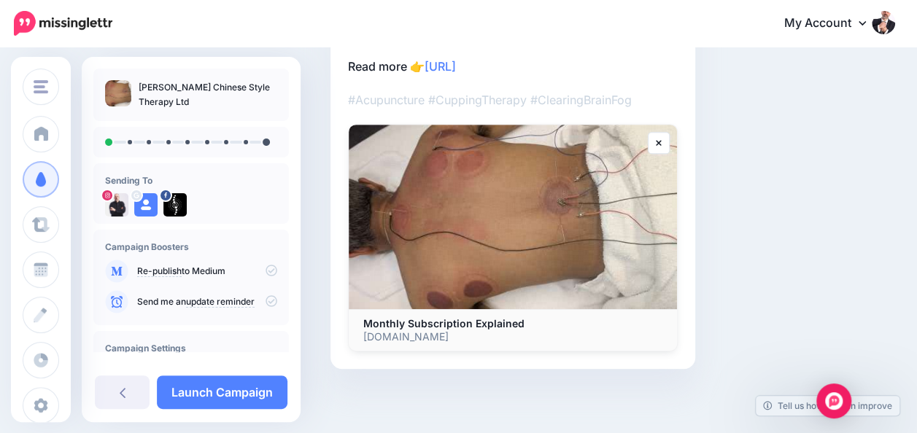
click at [200, 296] on link "update reminder" at bounding box center [220, 302] width 69 height 12
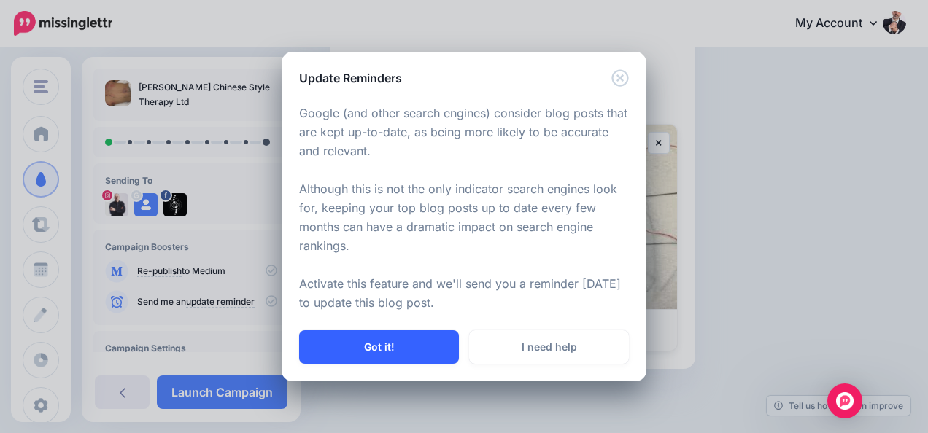
click at [404, 350] on button "Got it!" at bounding box center [379, 347] width 160 height 34
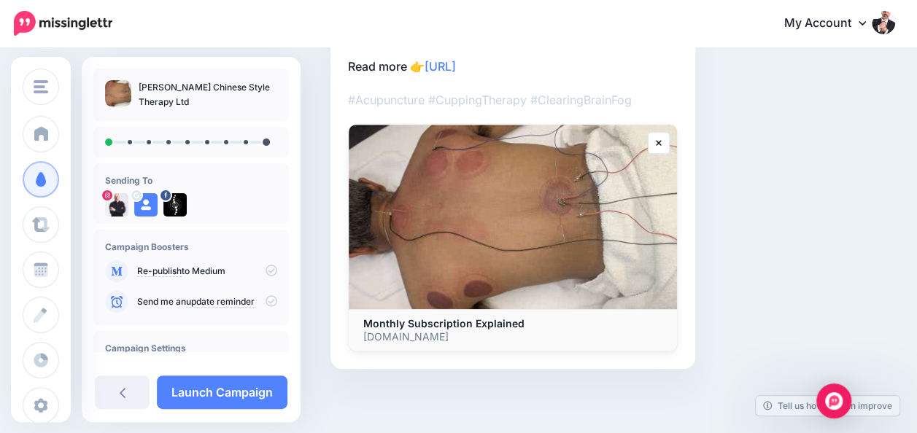
click at [266, 305] on p "Send me an update reminder" at bounding box center [207, 301] width 140 height 13
click at [119, 300] on icon at bounding box center [116, 301] width 23 height 23
click at [215, 395] on link "Launch Campaign" at bounding box center [222, 393] width 131 height 34
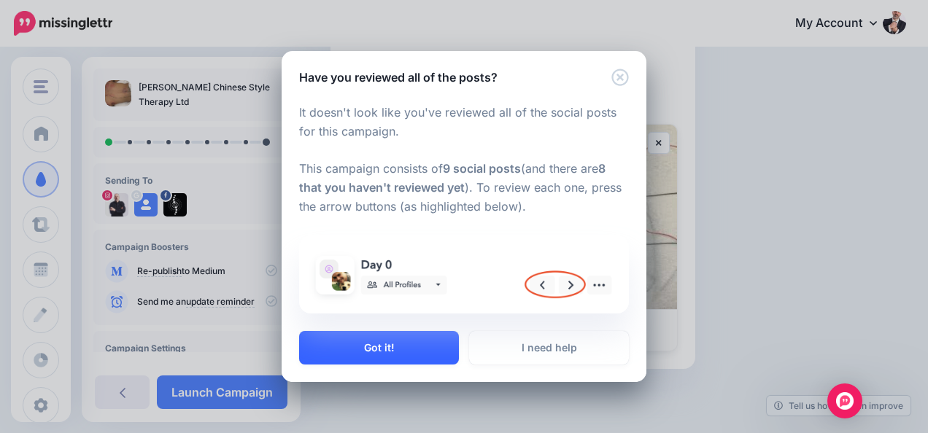
click at [414, 352] on button "Got it!" at bounding box center [379, 348] width 160 height 34
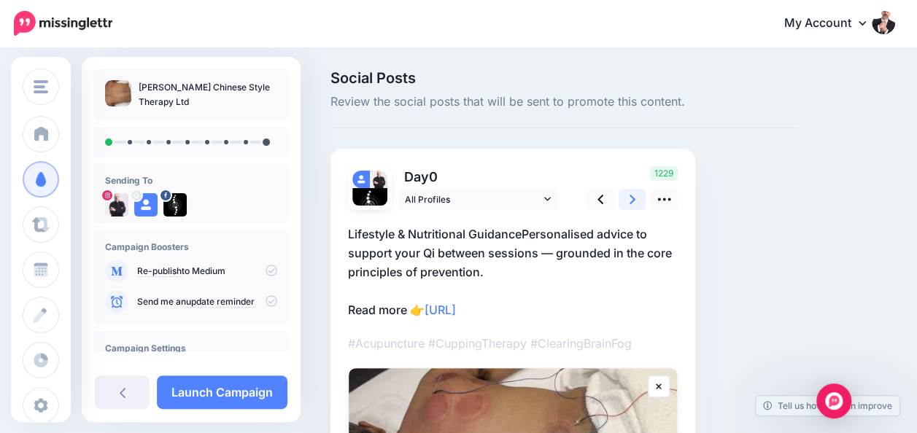
click at [631, 198] on icon at bounding box center [633, 199] width 6 height 15
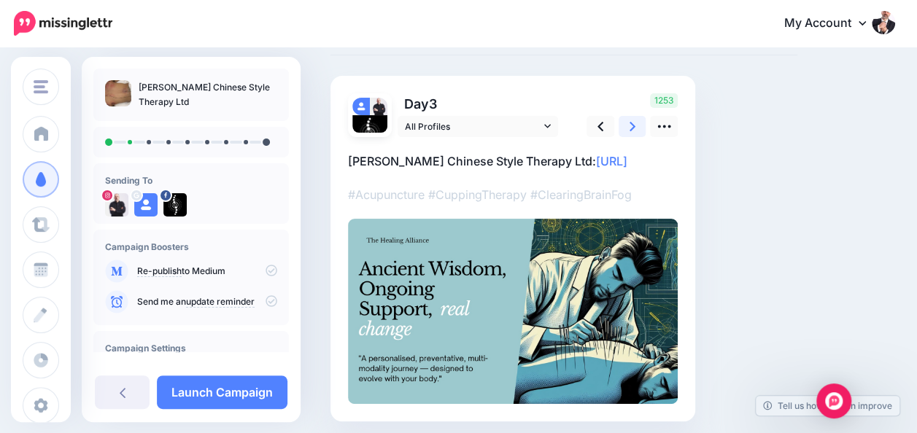
scroll to position [127, 0]
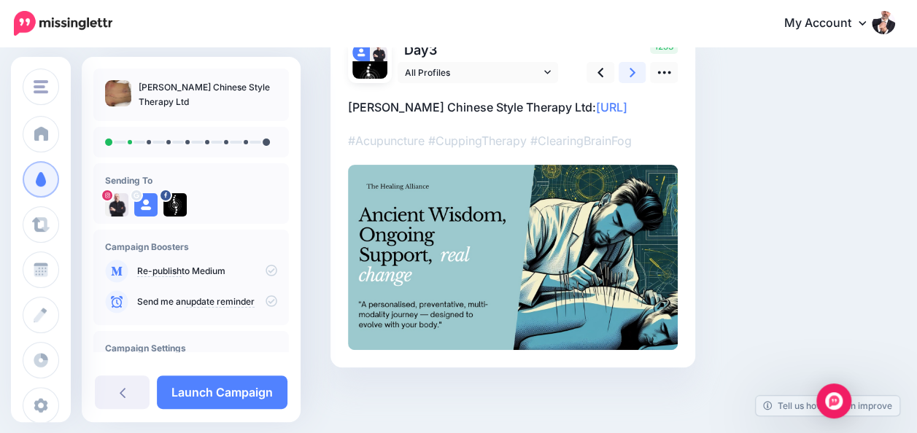
click at [630, 70] on icon at bounding box center [633, 72] width 6 height 15
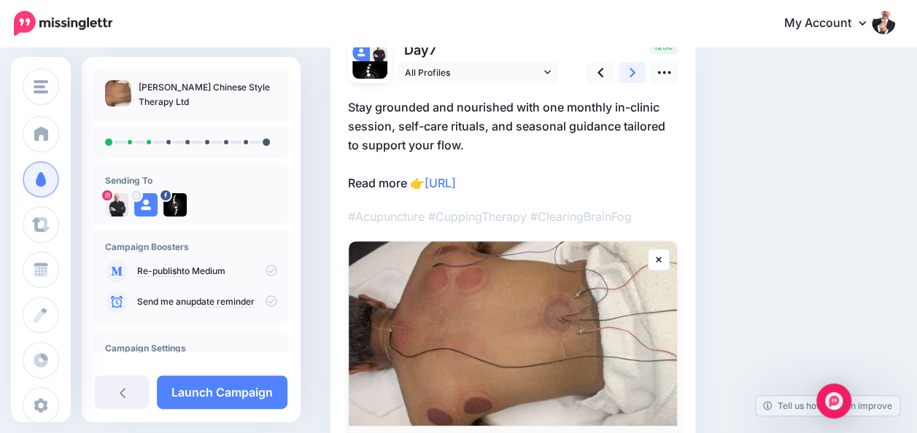
click at [630, 69] on icon at bounding box center [633, 72] width 6 height 15
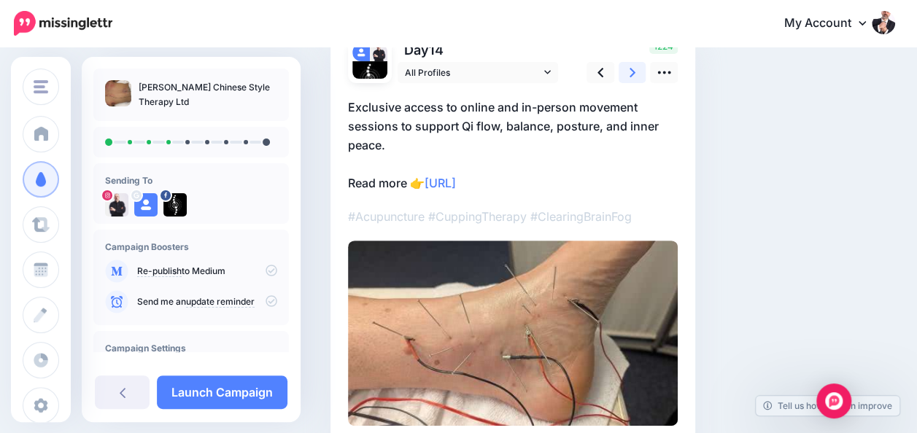
click at [630, 69] on icon at bounding box center [633, 72] width 6 height 15
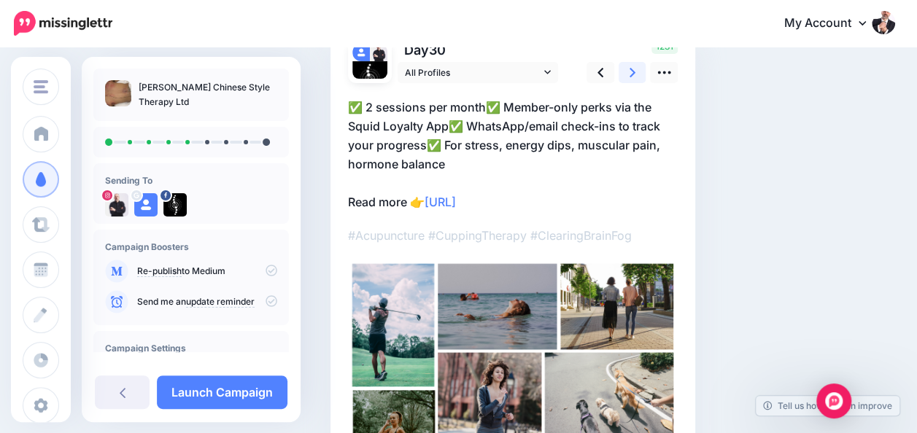
click at [630, 69] on icon at bounding box center [633, 72] width 6 height 15
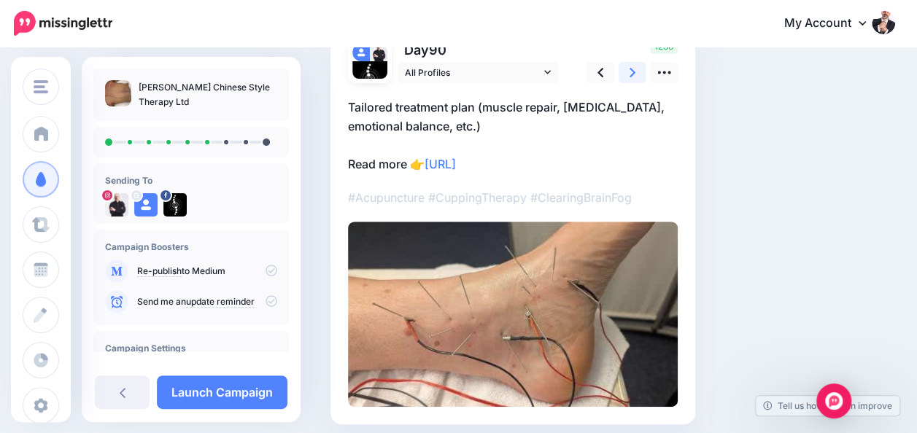
click at [630, 69] on icon at bounding box center [633, 72] width 6 height 15
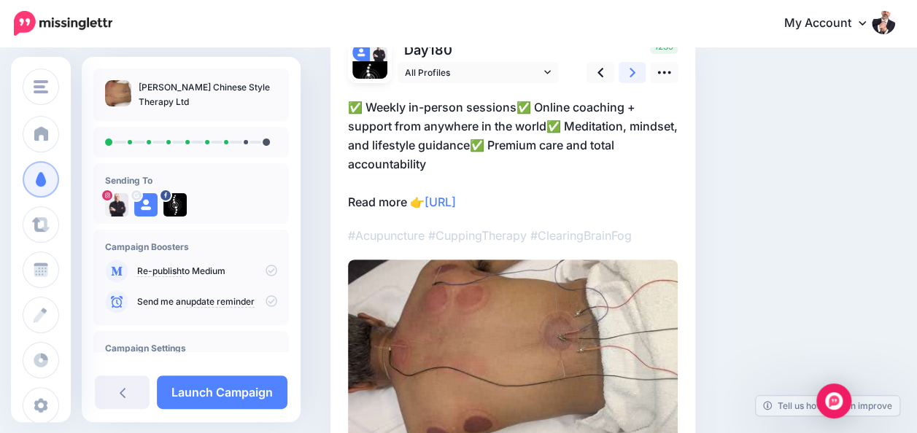
click at [630, 69] on icon at bounding box center [633, 72] width 6 height 15
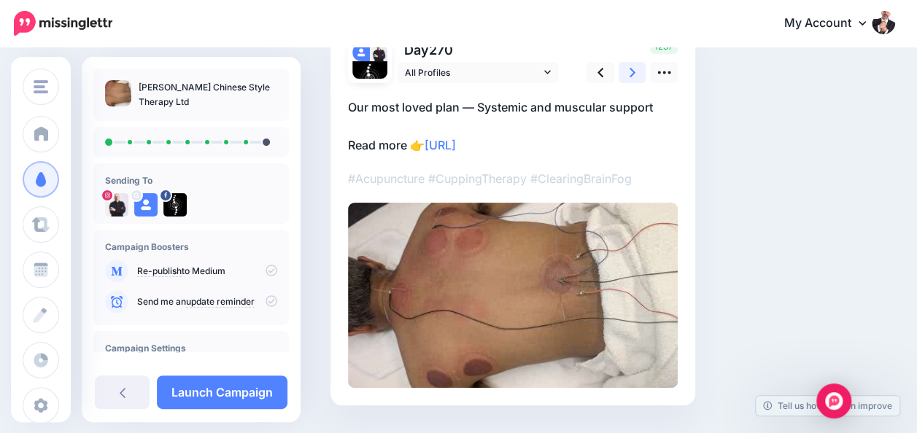
click at [630, 69] on icon at bounding box center [633, 72] width 6 height 15
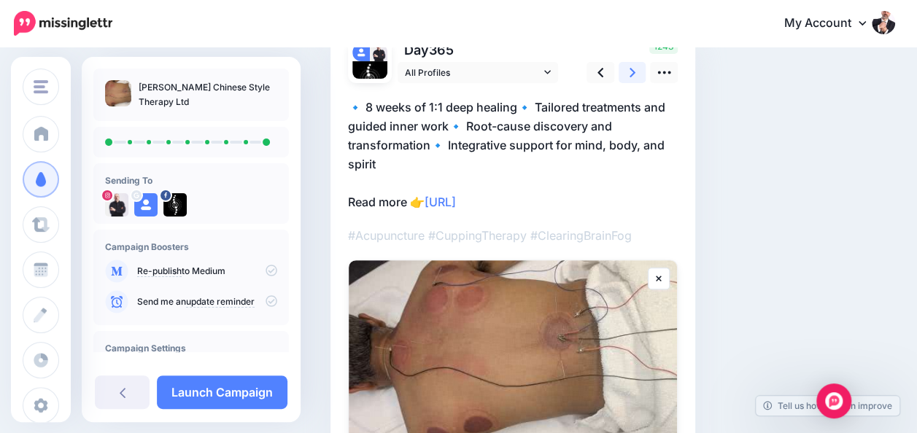
click at [630, 67] on icon at bounding box center [633, 72] width 6 height 15
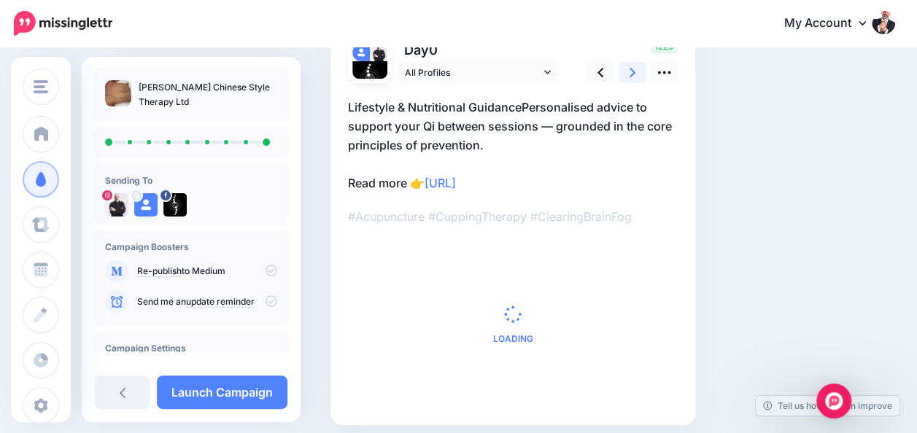
click at [630, 69] on icon at bounding box center [633, 72] width 6 height 15
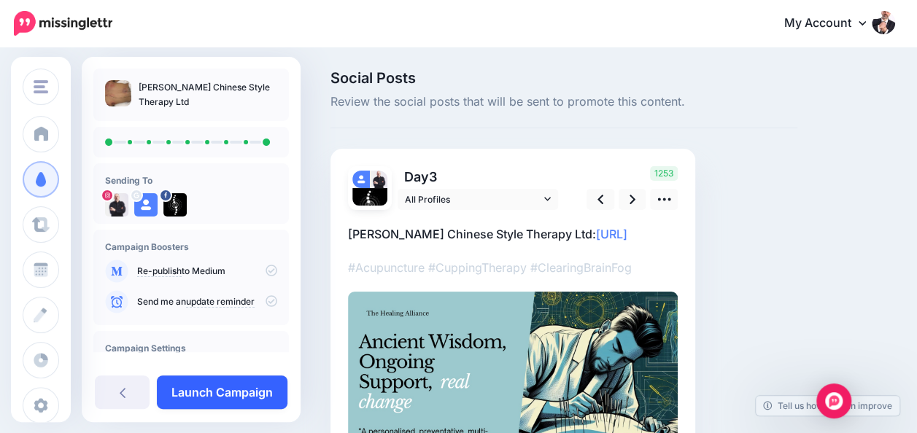
click at [213, 399] on link "Launch Campaign" at bounding box center [222, 393] width 131 height 34
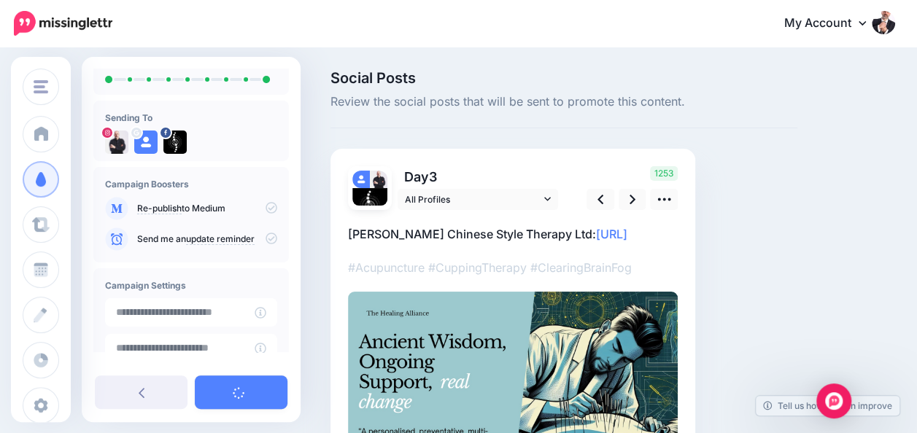
scroll to position [146, 0]
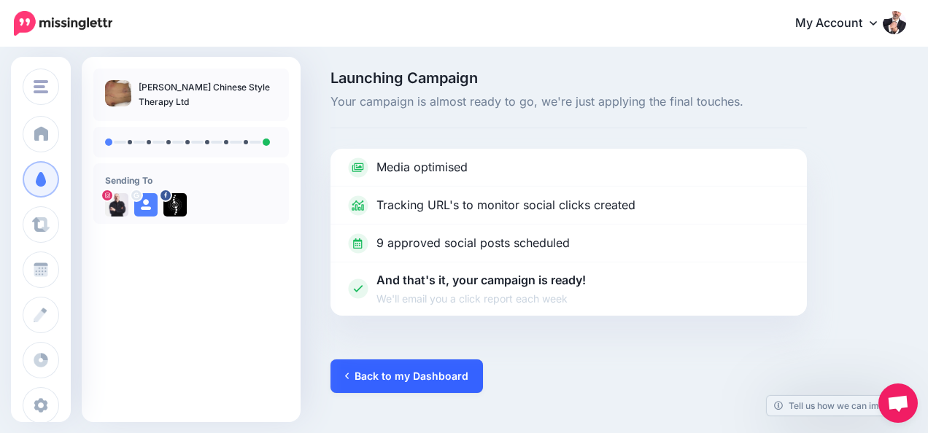
click at [446, 376] on link "Back to my Dashboard" at bounding box center [406, 377] width 152 height 34
